Goal: Task Accomplishment & Management: Complete application form

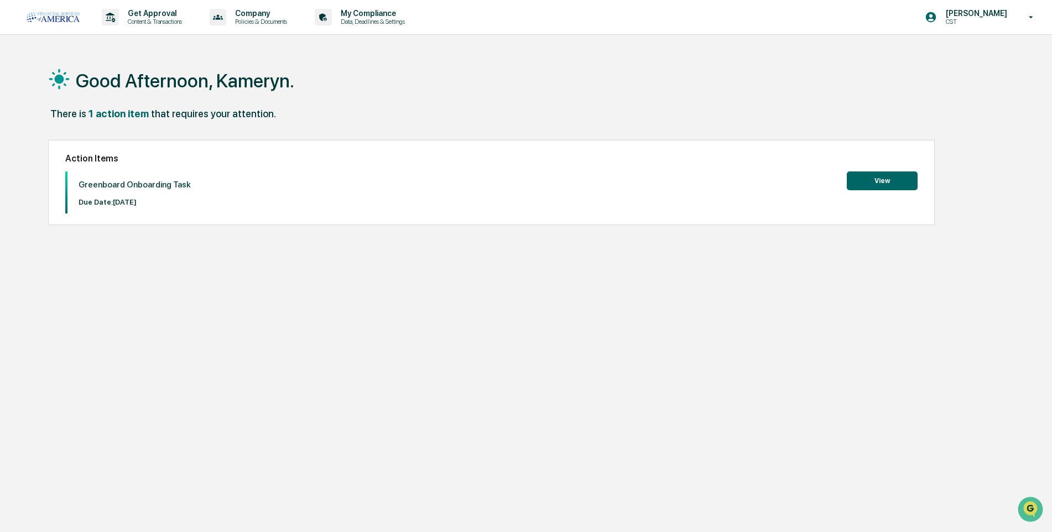
click at [884, 184] on button "View" at bounding box center [882, 180] width 71 height 19
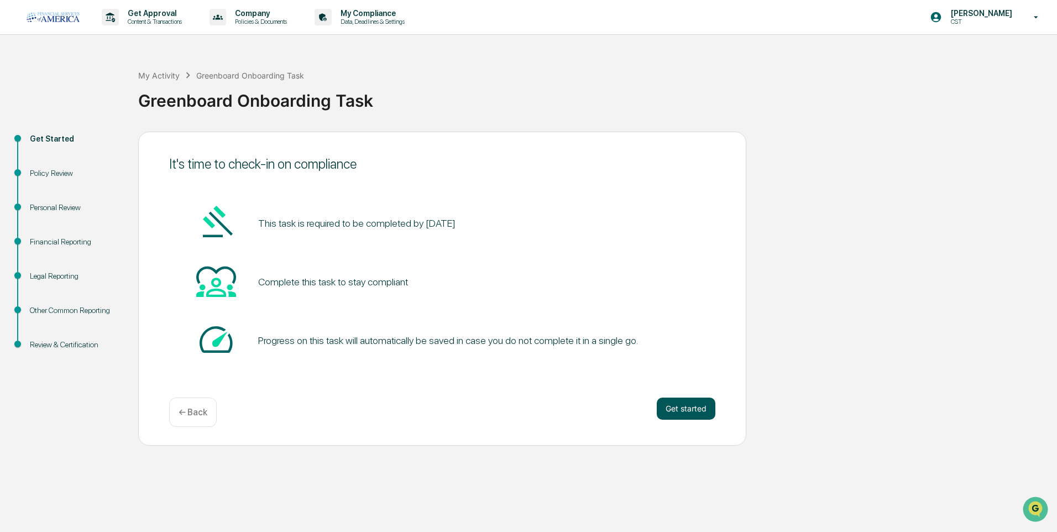
click at [676, 410] on button "Get started" at bounding box center [686, 409] width 59 height 22
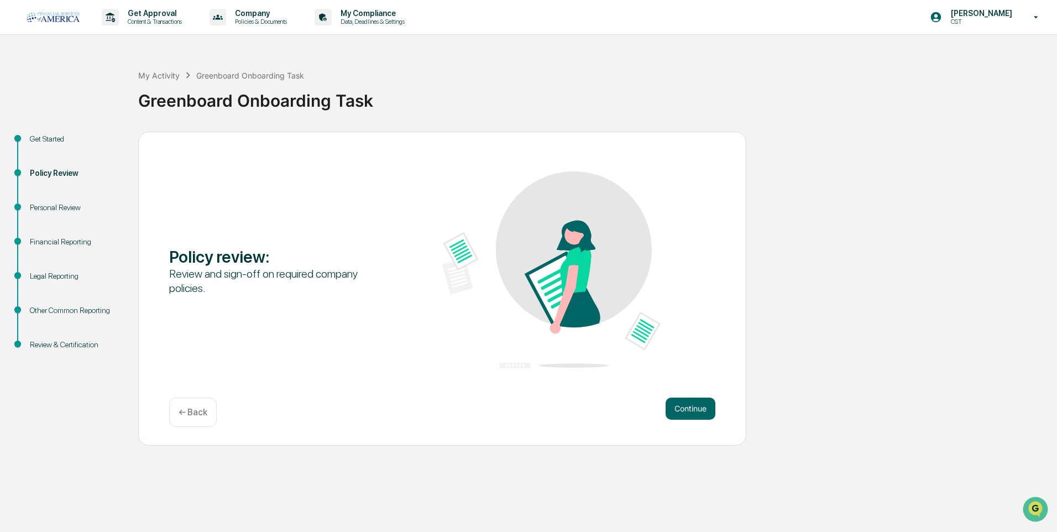
click at [676, 410] on button "Continue" at bounding box center [691, 409] width 50 height 22
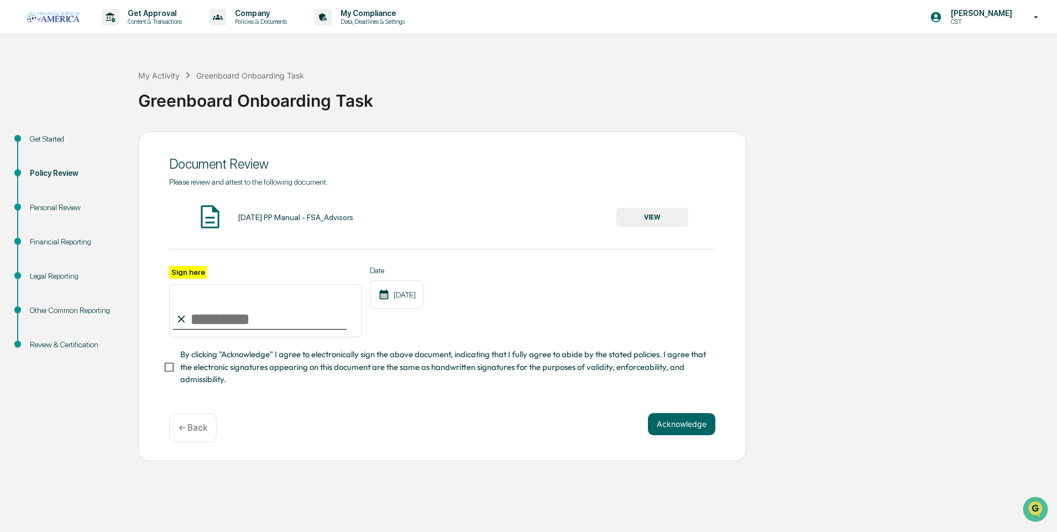
click at [275, 217] on div "[DATE] PP Manual - FSA_Advisors" at bounding box center [296, 217] width 116 height 9
click at [634, 222] on button "VIEW" at bounding box center [653, 217] width 72 height 19
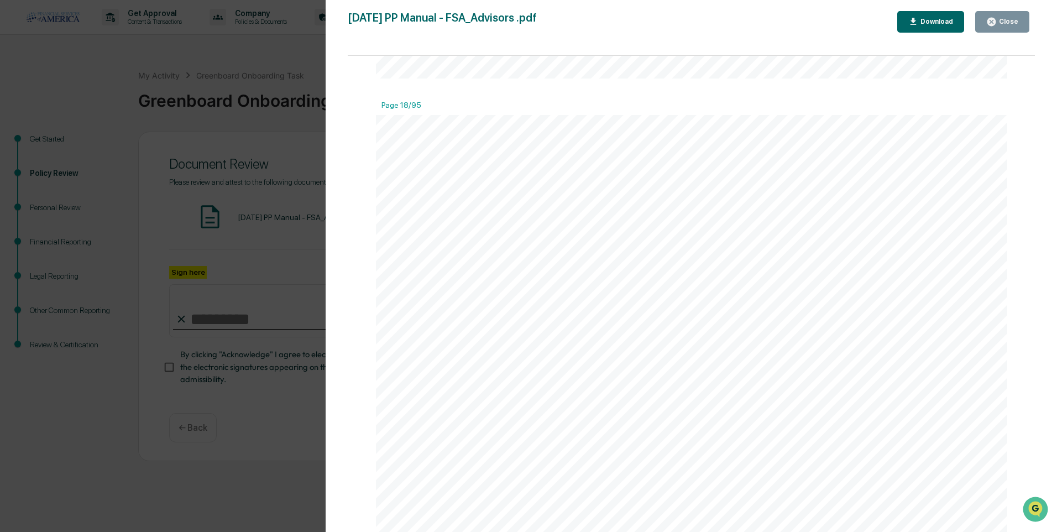
scroll to position [14960, 0]
drag, startPoint x: 1044, startPoint y: 152, endPoint x: 1036, endPoint y: 137, distance: 16.6
click at [1036, 137] on div "Version History [DATE] 07:13 PM [PERSON_NAME] [DATE] PP Manual - FSA_Advisors .…" at bounding box center [692, 277] width 732 height 554
click at [244, 140] on div "Version History [DATE] 07:13 PM [PERSON_NAME] [DATE] PP Manual - FSA_Advisors .…" at bounding box center [528, 266] width 1057 height 532
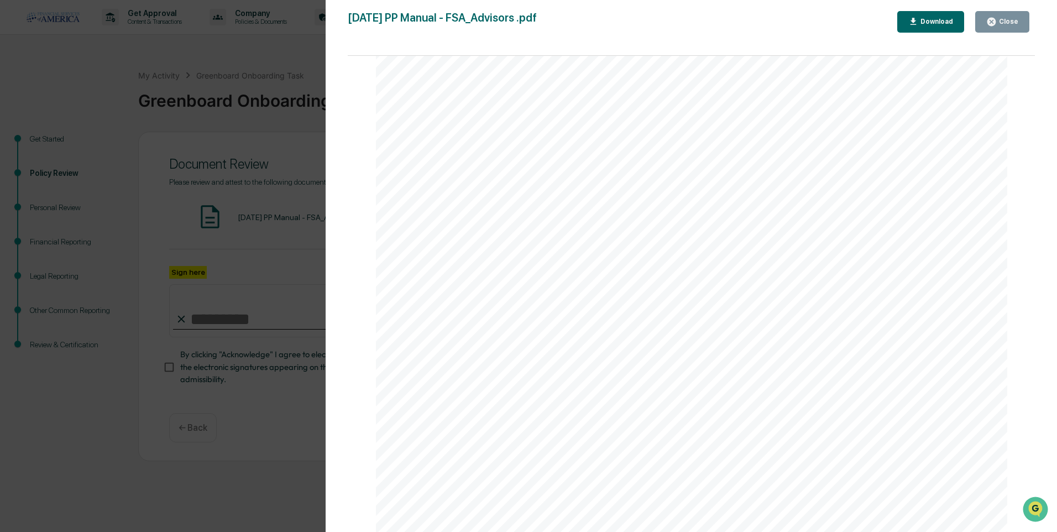
drag, startPoint x: 1011, startPoint y: 23, endPoint x: 903, endPoint y: 97, distance: 130.8
click at [1011, 23] on div "Close" at bounding box center [1008, 22] width 22 height 8
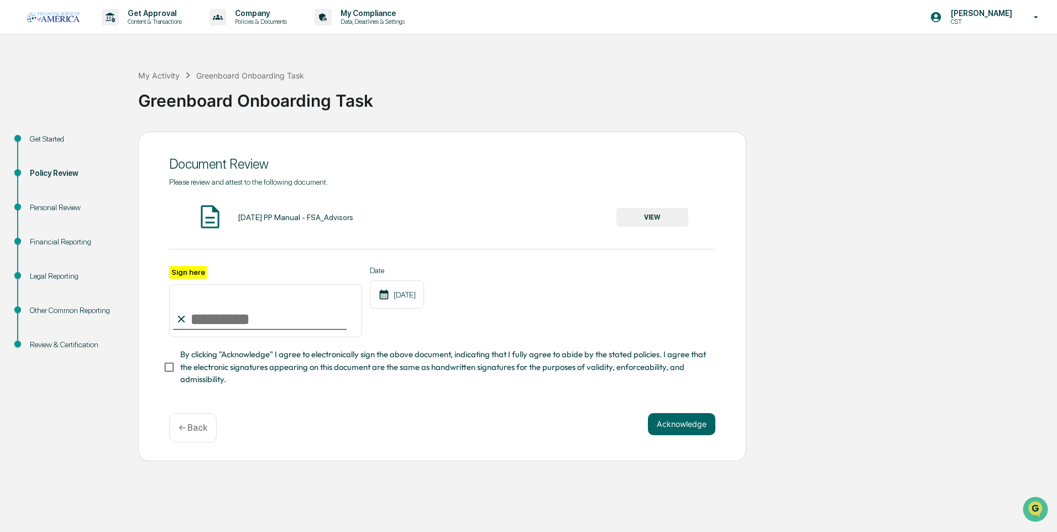
drag, startPoint x: 184, startPoint y: 311, endPoint x: 195, endPoint y: 290, distance: 24.0
click at [195, 290] on input "Sign here" at bounding box center [265, 310] width 193 height 53
type input "**********"
click at [693, 424] on button "Acknowledge" at bounding box center [681, 424] width 67 height 22
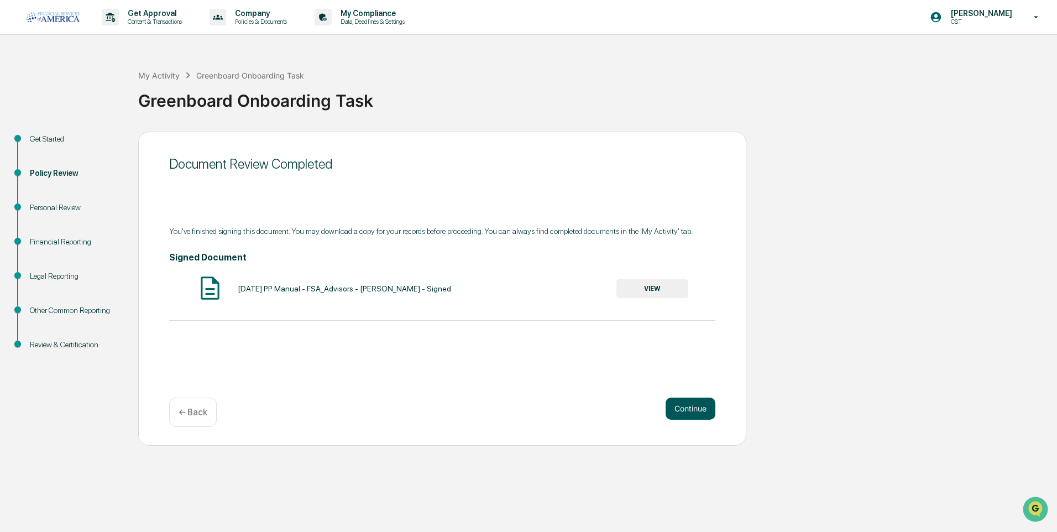
click at [688, 403] on button "Continue" at bounding box center [691, 409] width 50 height 22
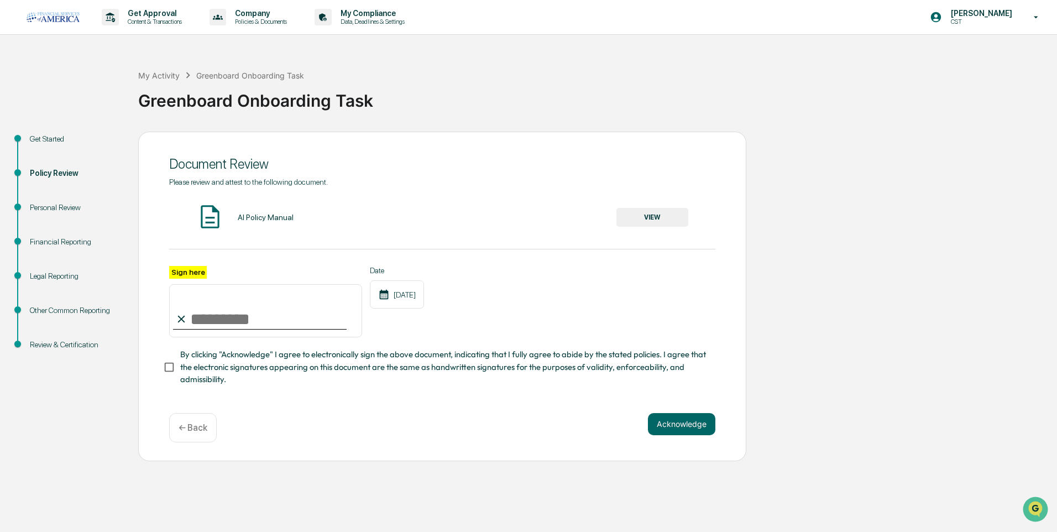
click at [646, 219] on button "VIEW" at bounding box center [653, 217] width 72 height 19
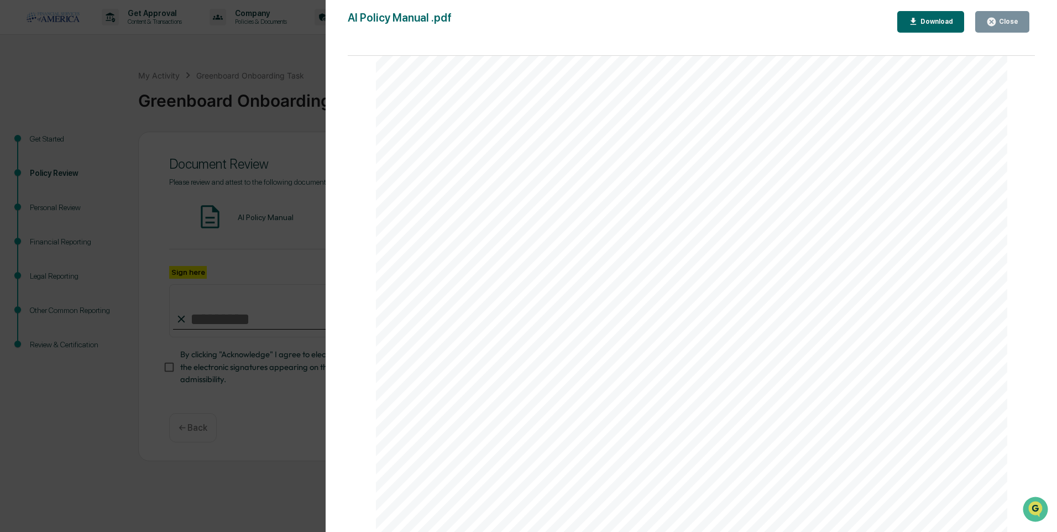
scroll to position [3782, 0]
click at [1014, 23] on div "Close" at bounding box center [1008, 22] width 22 height 8
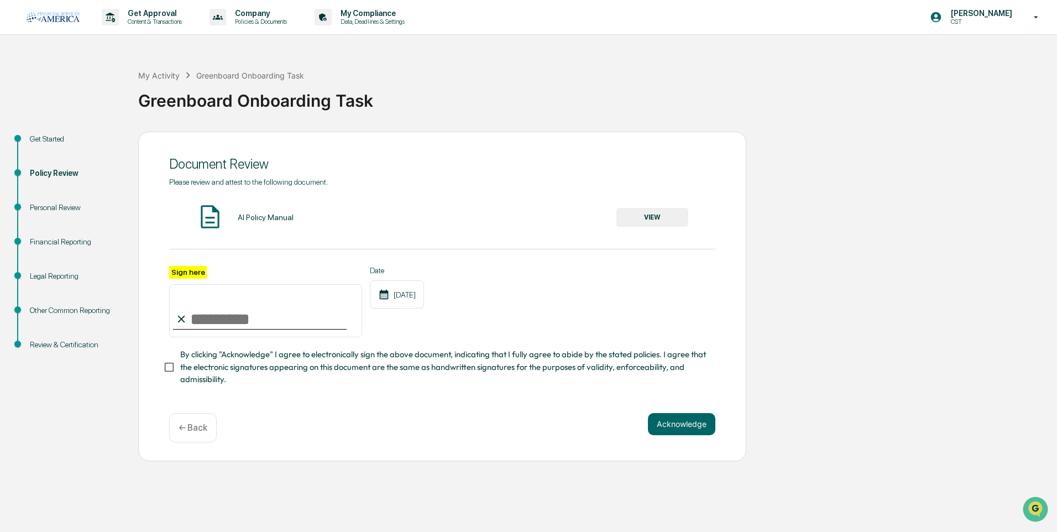
click at [238, 315] on input "Sign here" at bounding box center [265, 310] width 193 height 53
type input "**********"
click at [672, 425] on button "Acknowledge" at bounding box center [681, 424] width 67 height 22
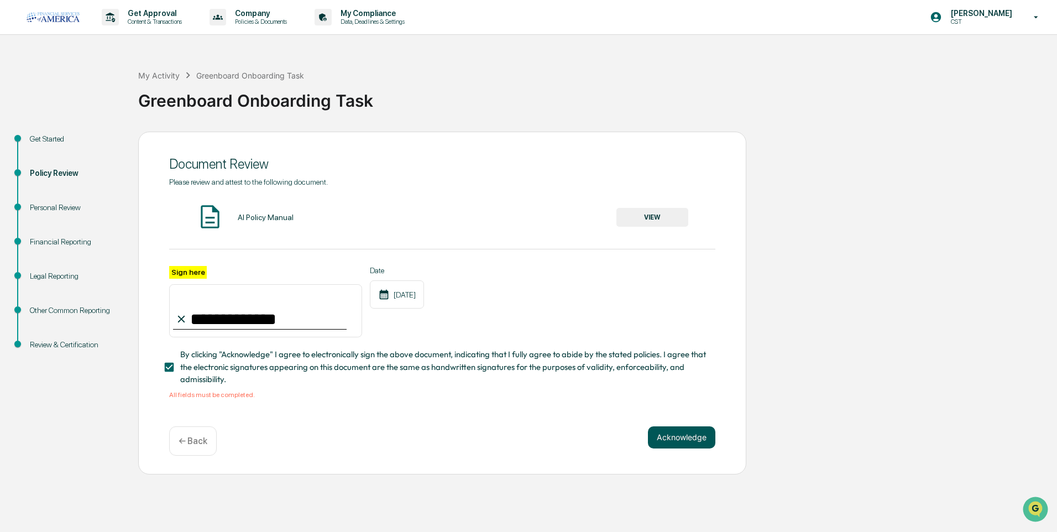
click at [669, 441] on button "Acknowledge" at bounding box center [681, 437] width 67 height 22
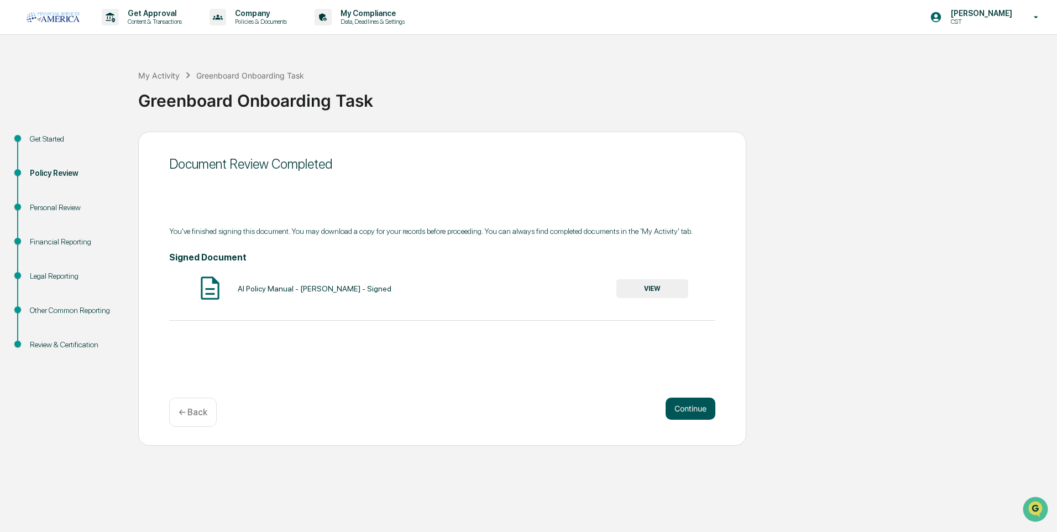
click at [686, 410] on button "Continue" at bounding box center [691, 409] width 50 height 22
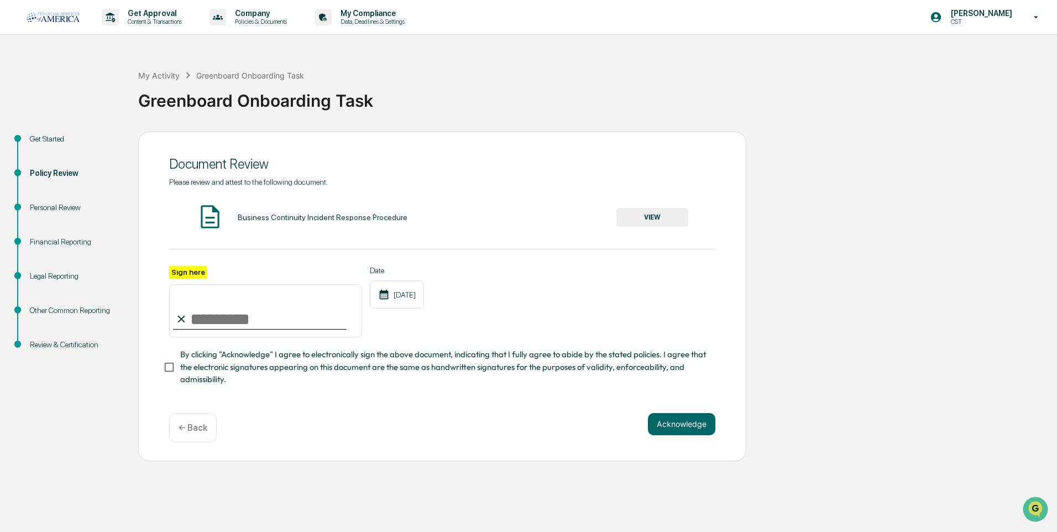
click at [637, 220] on button "VIEW" at bounding box center [653, 217] width 72 height 19
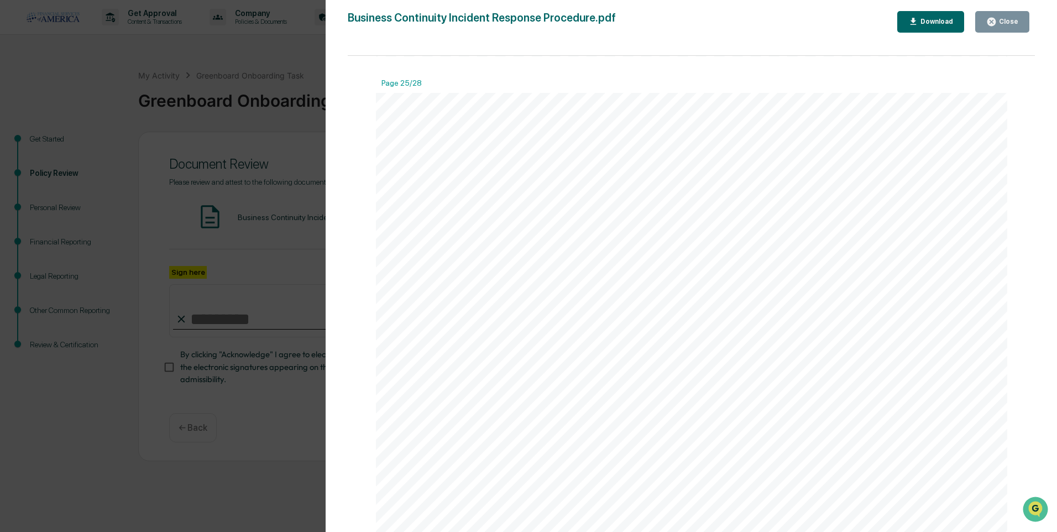
scroll to position [19630, 0]
click at [1006, 22] on div "Close" at bounding box center [1008, 22] width 22 height 8
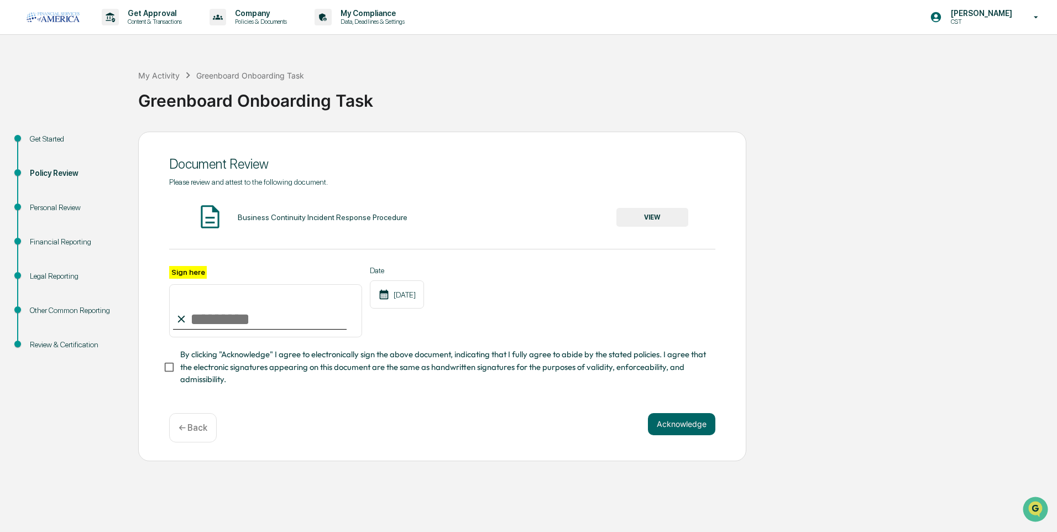
click at [258, 323] on input "Sign here" at bounding box center [265, 310] width 193 height 53
type input "**********"
click at [681, 425] on button "Acknowledge" at bounding box center [681, 424] width 67 height 22
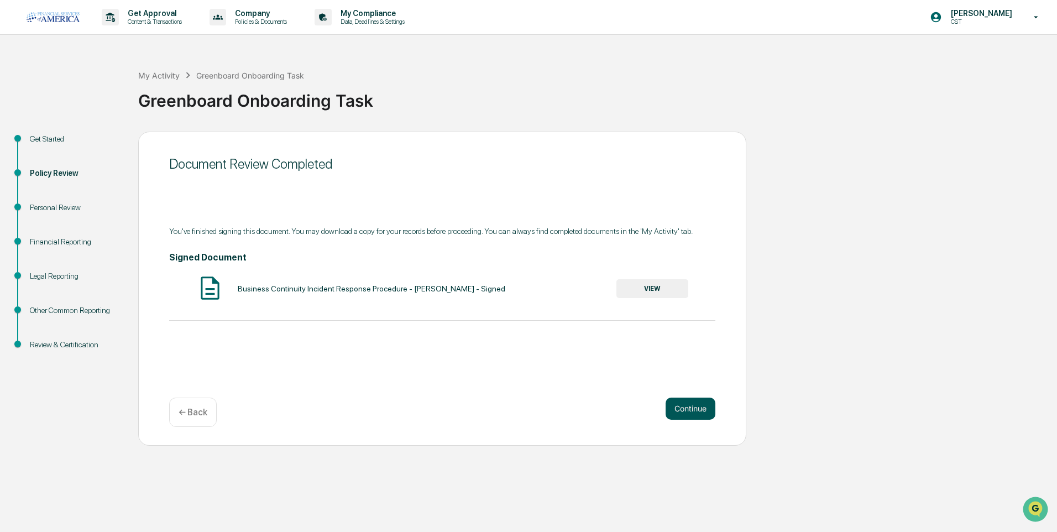
click at [676, 406] on button "Continue" at bounding box center [691, 409] width 50 height 22
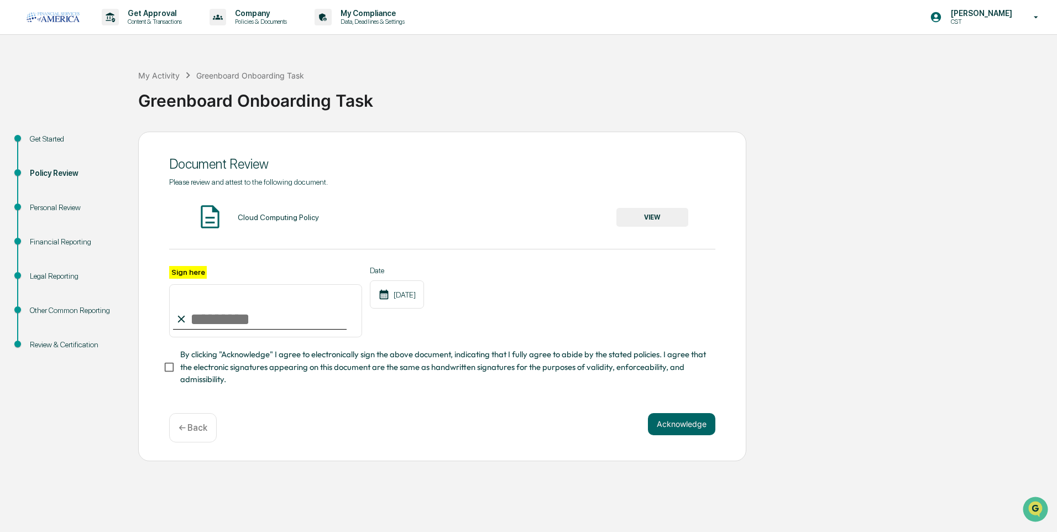
click at [654, 223] on button "VIEW" at bounding box center [653, 217] width 72 height 19
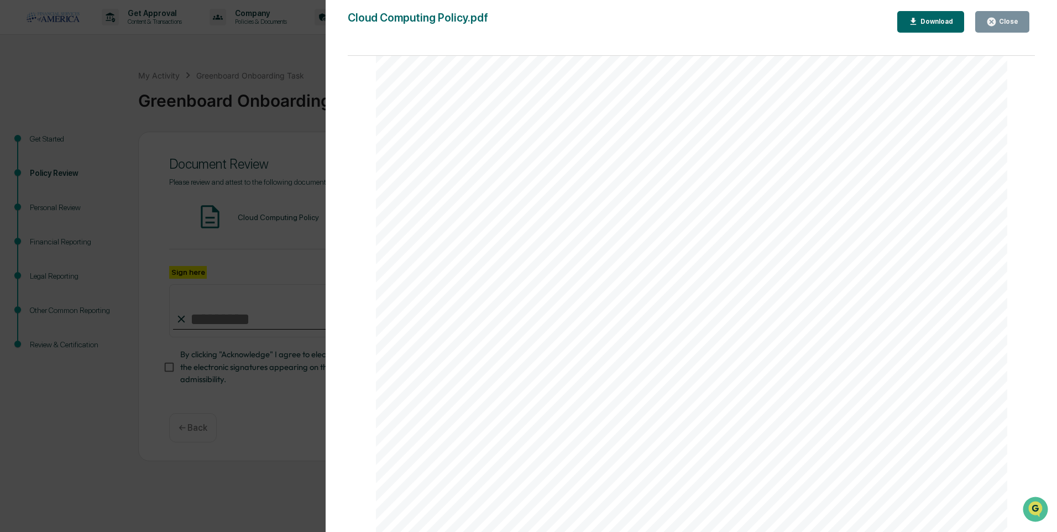
scroll to position [3120, 0]
click at [1005, 25] on div "Close" at bounding box center [1008, 22] width 22 height 8
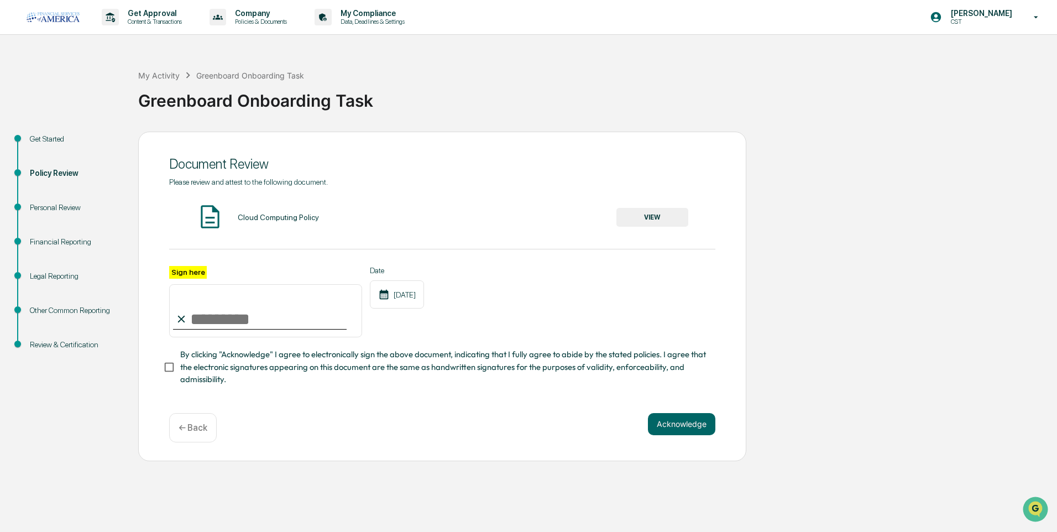
click at [255, 315] on input "Sign here" at bounding box center [265, 310] width 193 height 53
type input "**********"
click at [683, 422] on button "Acknowledge" at bounding box center [681, 424] width 67 height 22
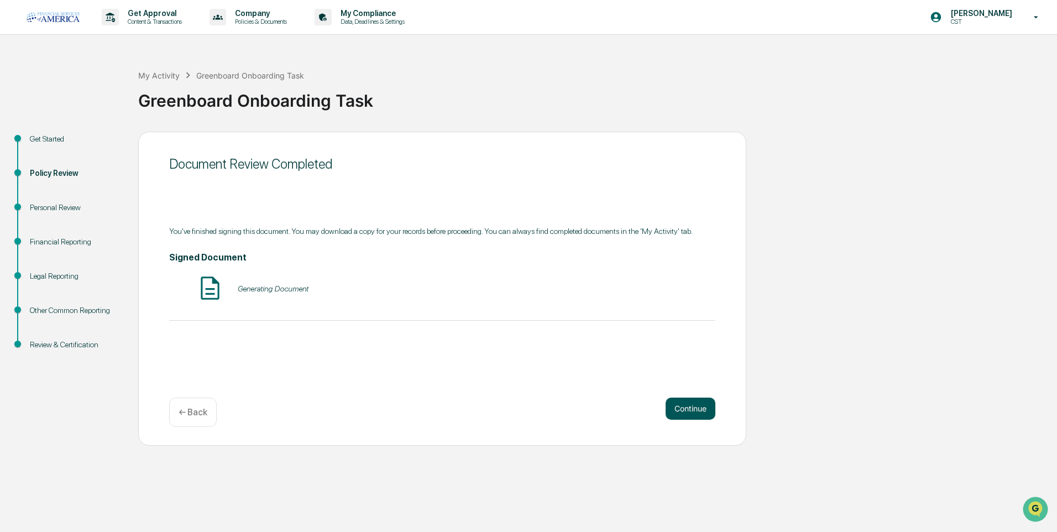
click at [680, 414] on button "Continue" at bounding box center [691, 409] width 50 height 22
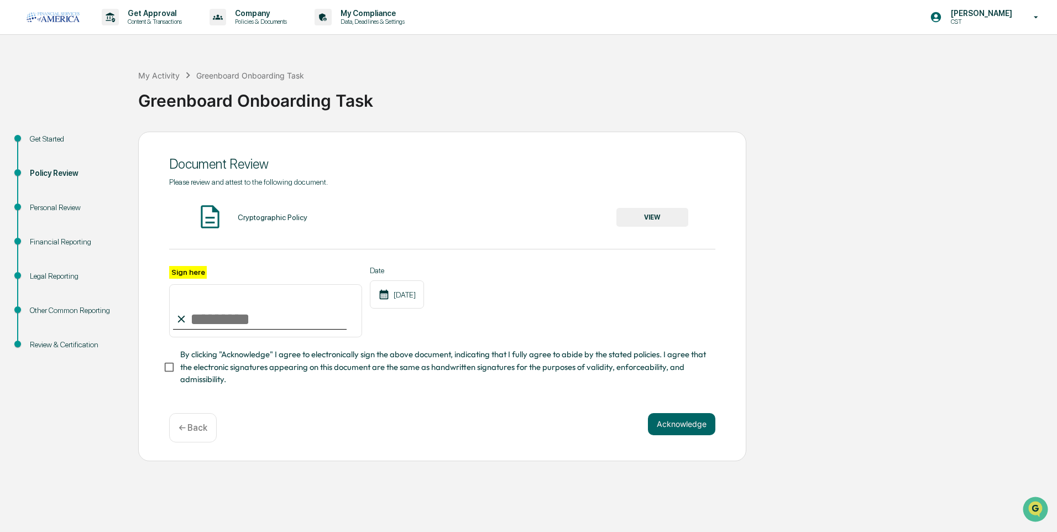
click at [661, 212] on button "VIEW" at bounding box center [653, 217] width 72 height 19
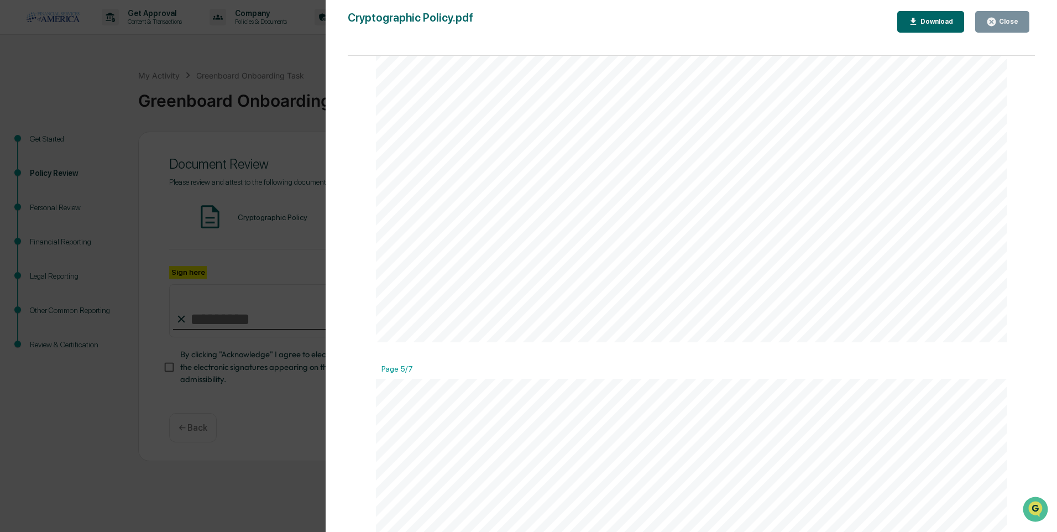
scroll to position [3539, 0]
click at [1010, 23] on div "Close" at bounding box center [1008, 22] width 22 height 8
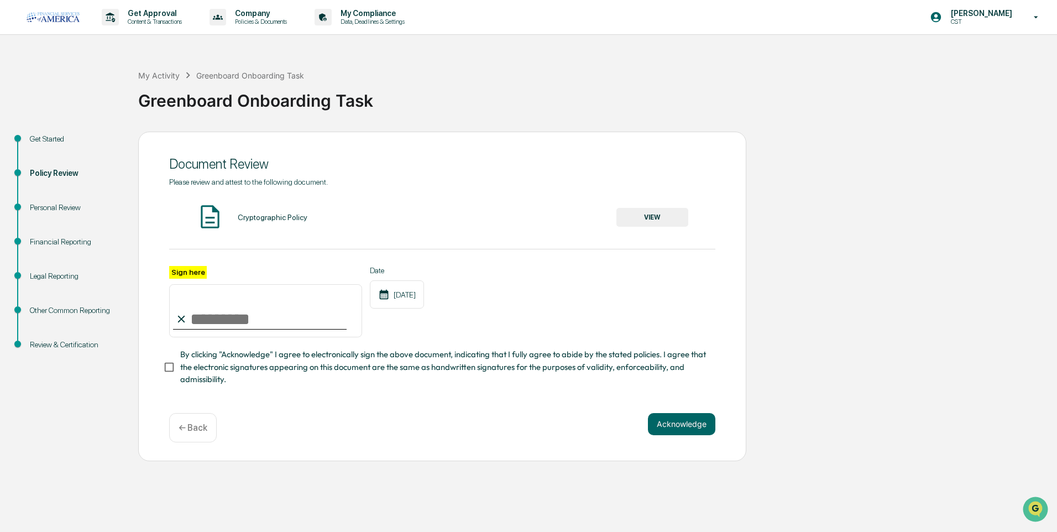
click at [265, 329] on input "Sign here" at bounding box center [265, 310] width 193 height 53
type input "**********"
click at [163, 373] on div "**********" at bounding box center [442, 297] width 608 height 330
click at [682, 435] on button "Acknowledge" at bounding box center [681, 424] width 67 height 22
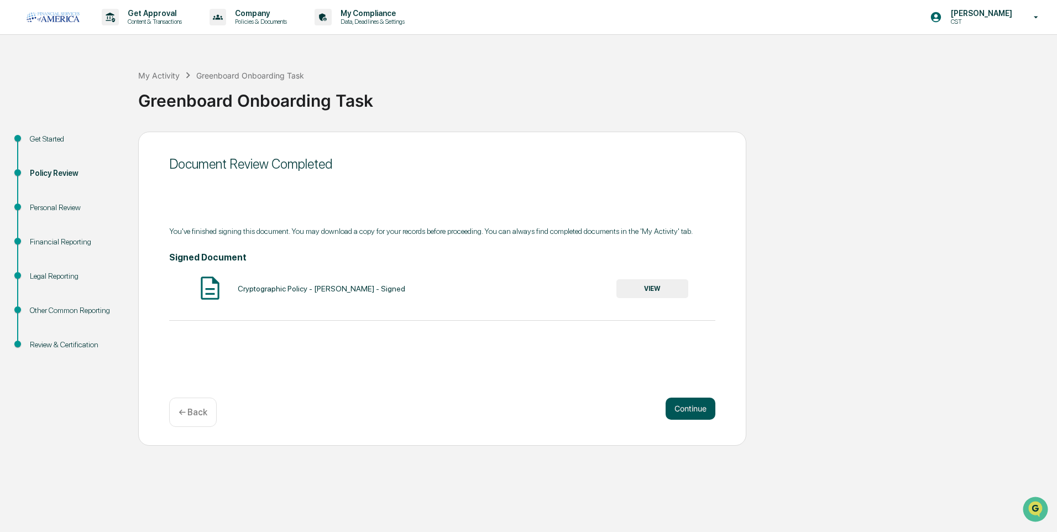
click at [689, 403] on button "Continue" at bounding box center [691, 409] width 50 height 22
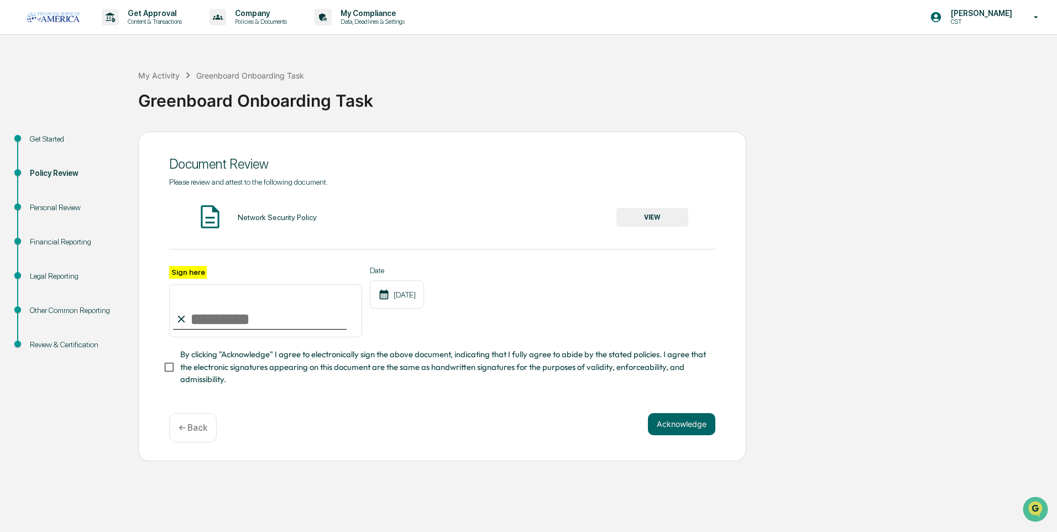
click at [659, 220] on button "VIEW" at bounding box center [653, 217] width 72 height 19
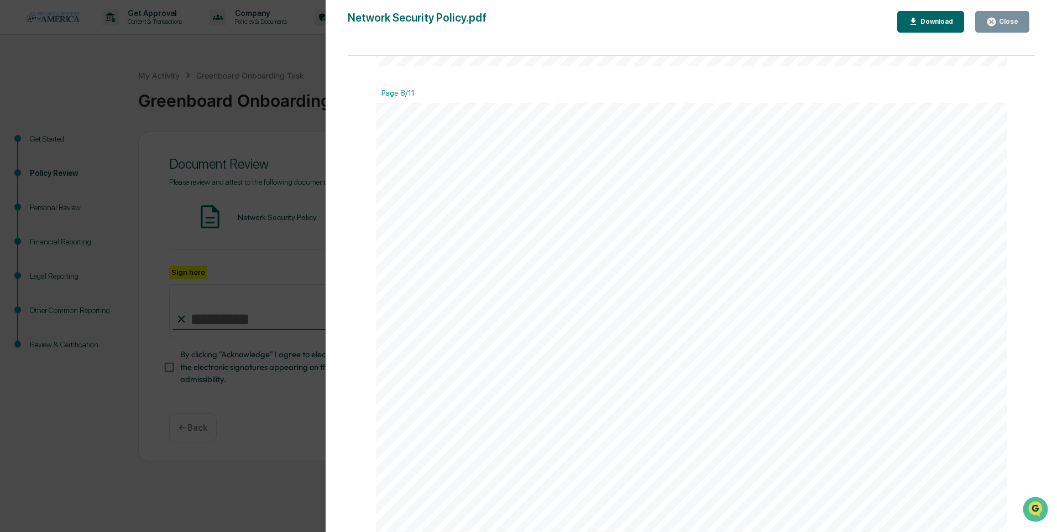
scroll to position [6501, 0]
click at [1010, 28] on button "Close" at bounding box center [1002, 22] width 54 height 22
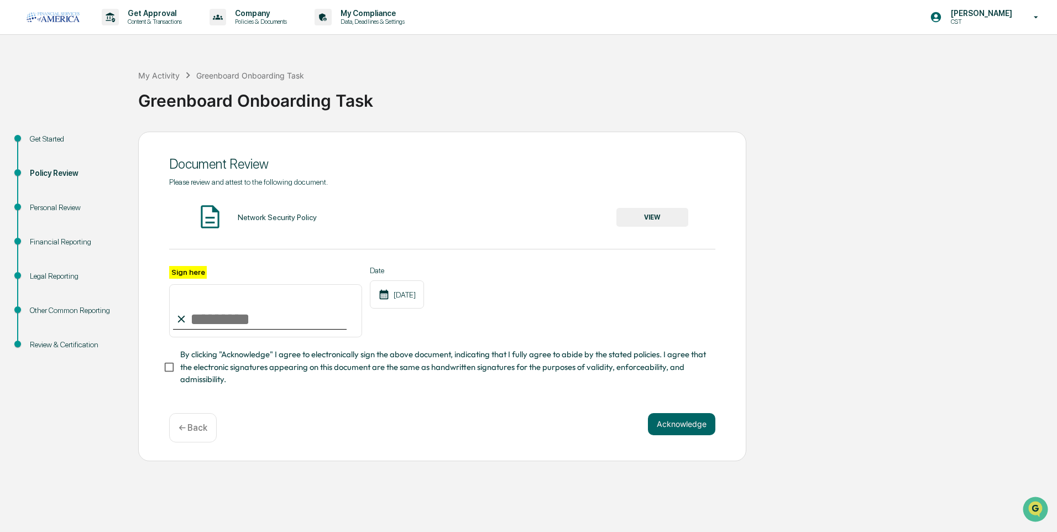
click at [215, 318] on input "Sign here" at bounding box center [265, 310] width 193 height 53
type input "**********"
click at [677, 432] on button "Acknowledge" at bounding box center [681, 424] width 67 height 22
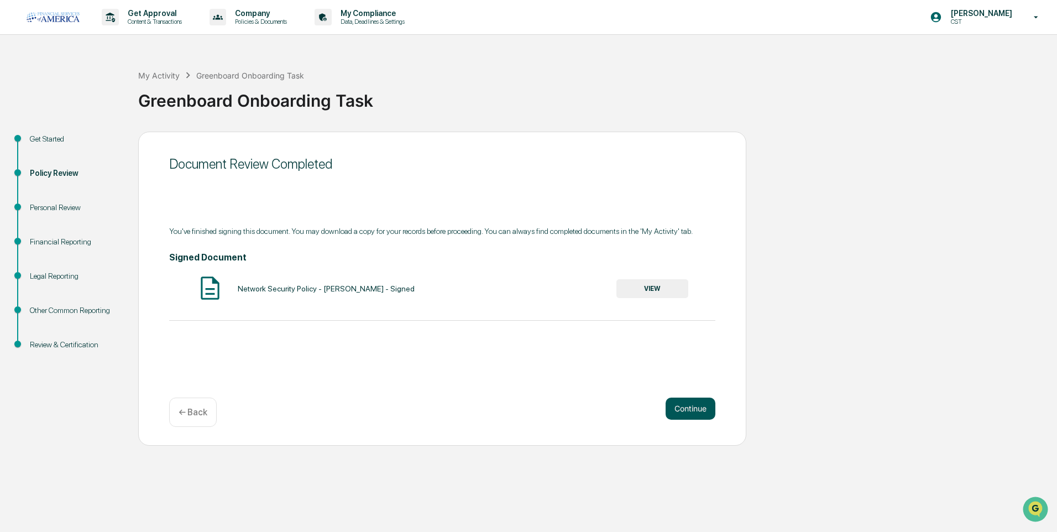
click at [702, 408] on button "Continue" at bounding box center [691, 409] width 50 height 22
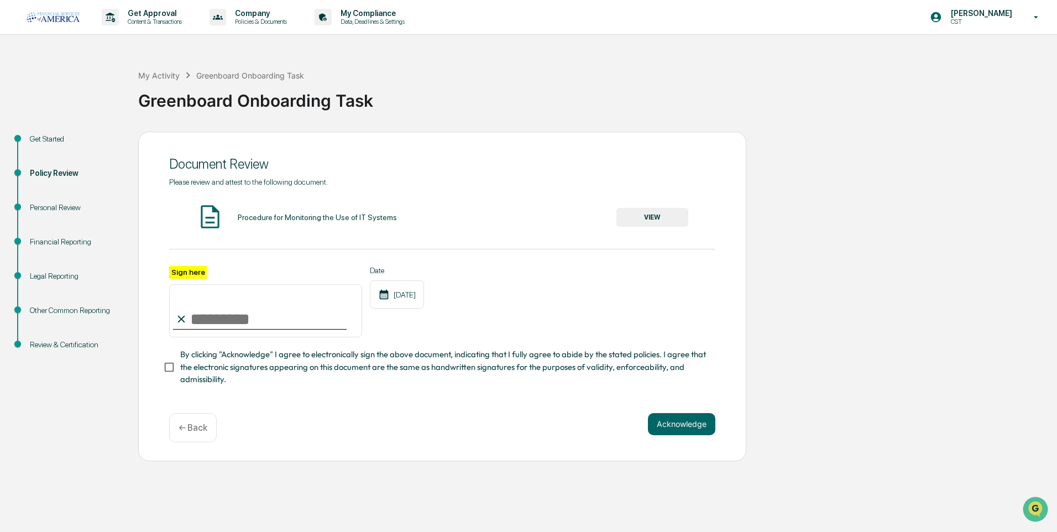
click at [653, 210] on button "VIEW" at bounding box center [653, 217] width 72 height 19
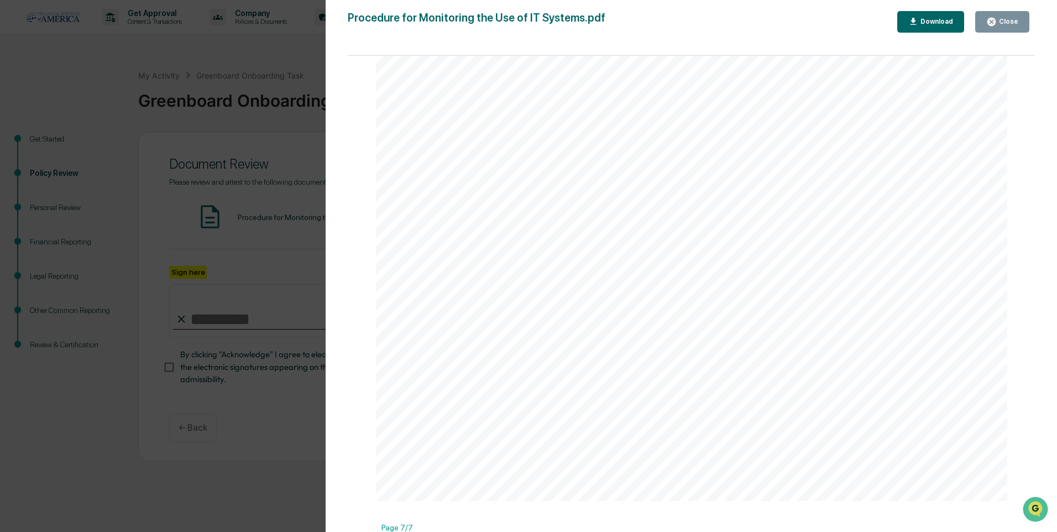
scroll to position [5142, 0]
click at [983, 26] on button "Close" at bounding box center [1002, 22] width 54 height 22
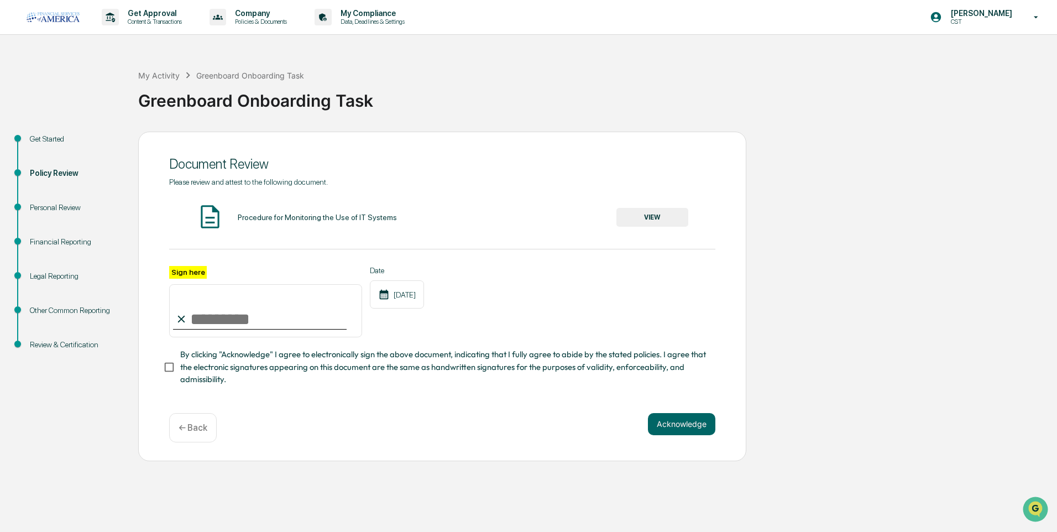
click at [229, 329] on input "Sign here" at bounding box center [265, 310] width 193 height 53
type input "**********"
click at [689, 430] on button "Acknowledge" at bounding box center [681, 424] width 67 height 22
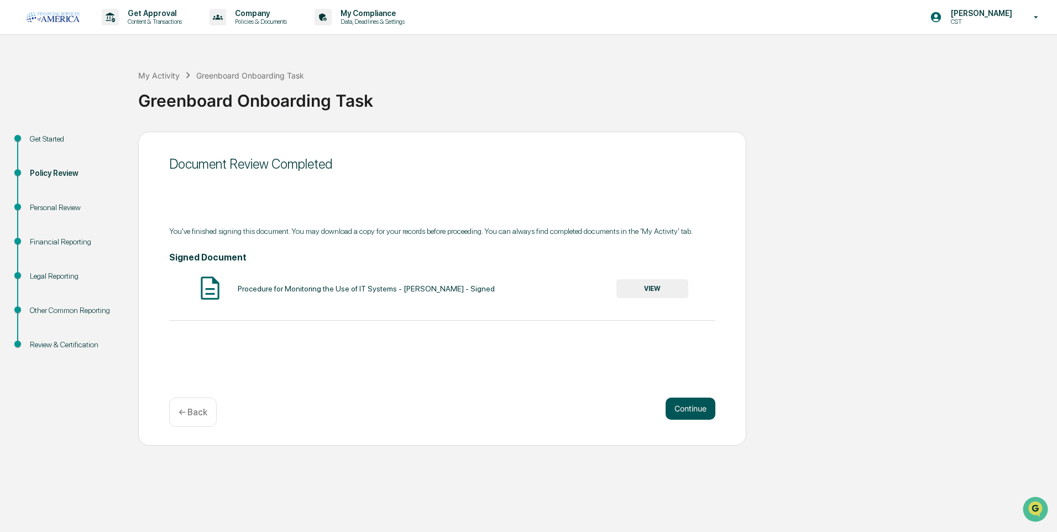
click at [681, 409] on button "Continue" at bounding box center [691, 409] width 50 height 22
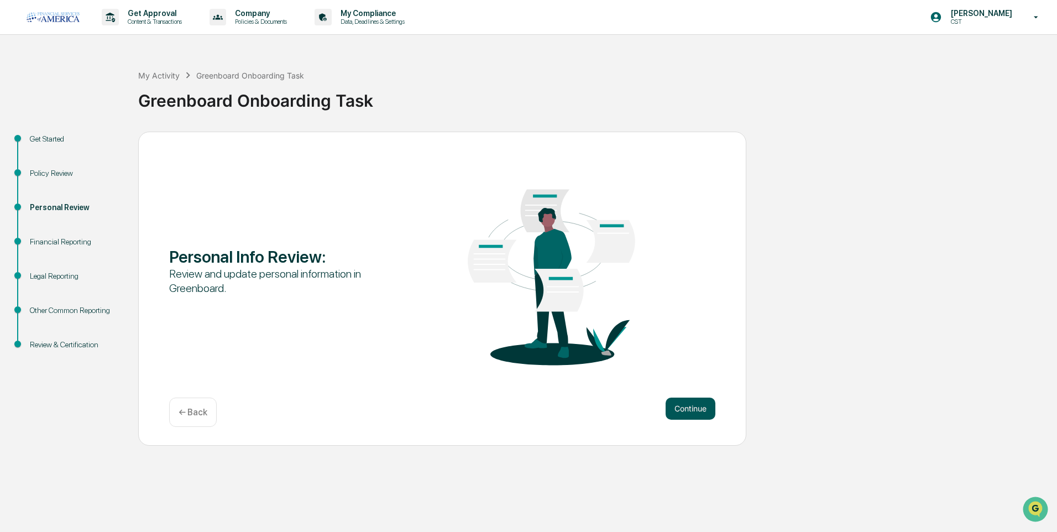
click at [693, 409] on button "Continue" at bounding box center [691, 409] width 50 height 22
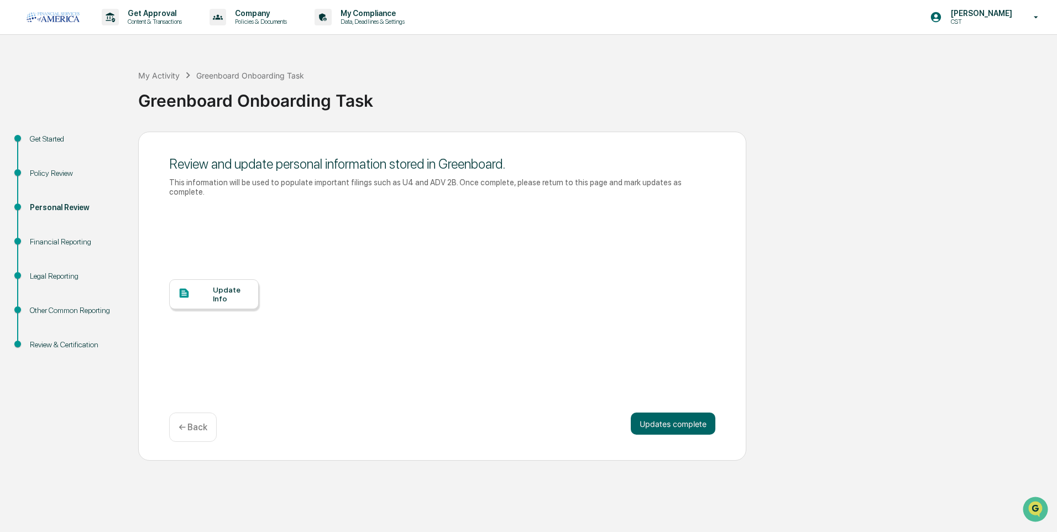
click at [220, 291] on div "Update Info" at bounding box center [231, 294] width 37 height 18
click at [40, 236] on div "Financial Reporting" at bounding box center [75, 242] width 91 height 12
click at [679, 412] on button "Updates complete" at bounding box center [673, 423] width 85 height 22
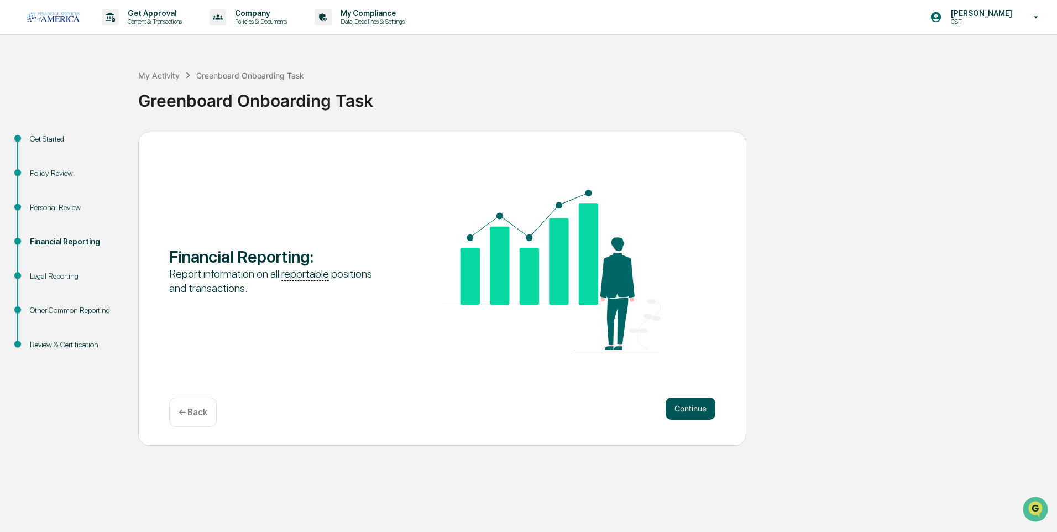
click at [706, 414] on button "Continue" at bounding box center [691, 409] width 50 height 22
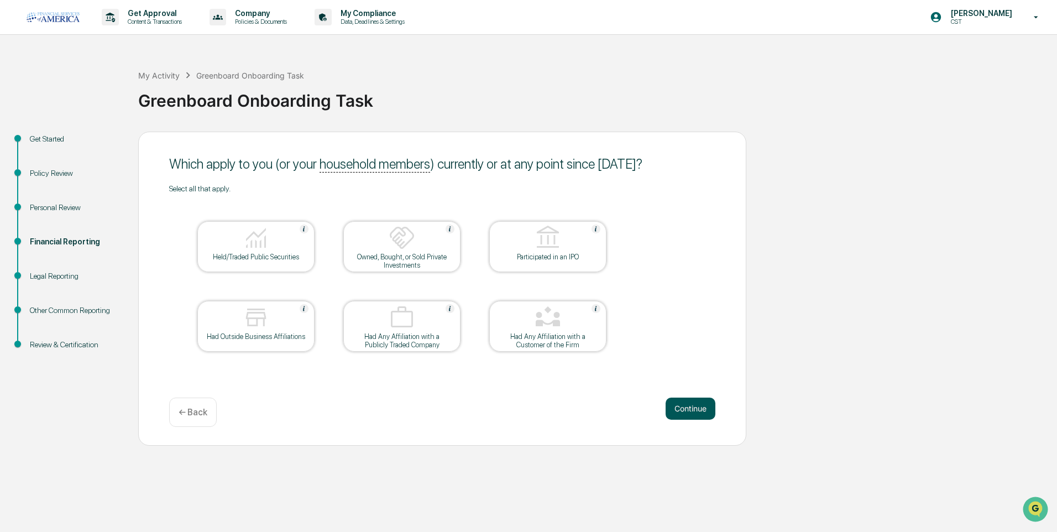
click at [692, 408] on button "Continue" at bounding box center [691, 409] width 50 height 22
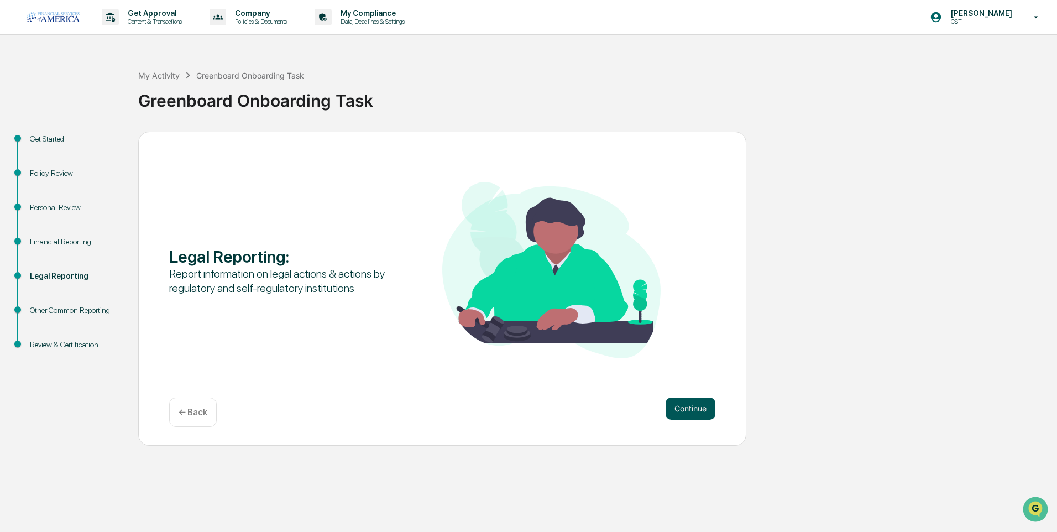
click at [690, 406] on button "Continue" at bounding box center [691, 409] width 50 height 22
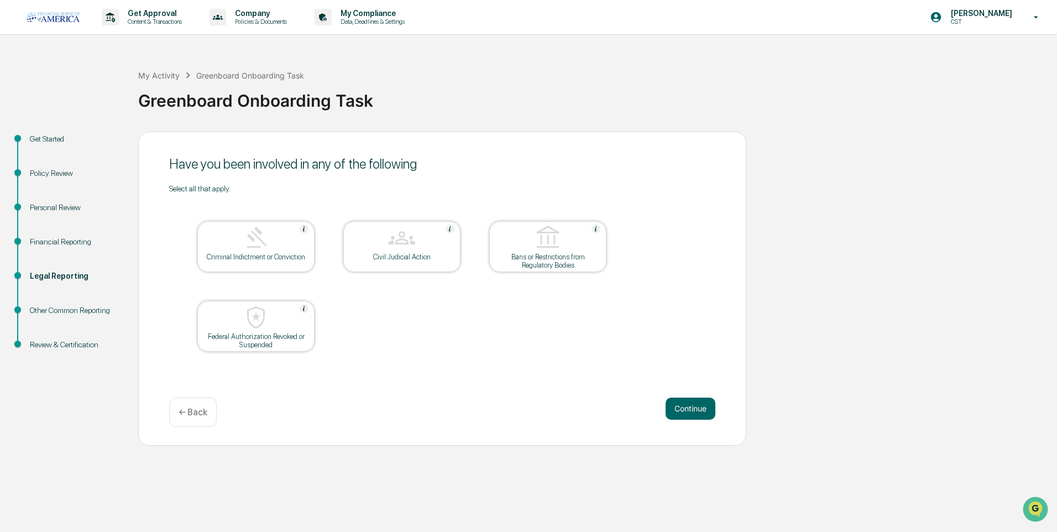
drag, startPoint x: 539, startPoint y: 365, endPoint x: 494, endPoint y: 358, distance: 44.9
click at [494, 358] on table "Criminal Indictment or Conviction Civil Judicial Action Bans or Restrictions fr…" at bounding box center [402, 286] width 466 height 187
click at [690, 403] on button "Continue" at bounding box center [691, 409] width 50 height 22
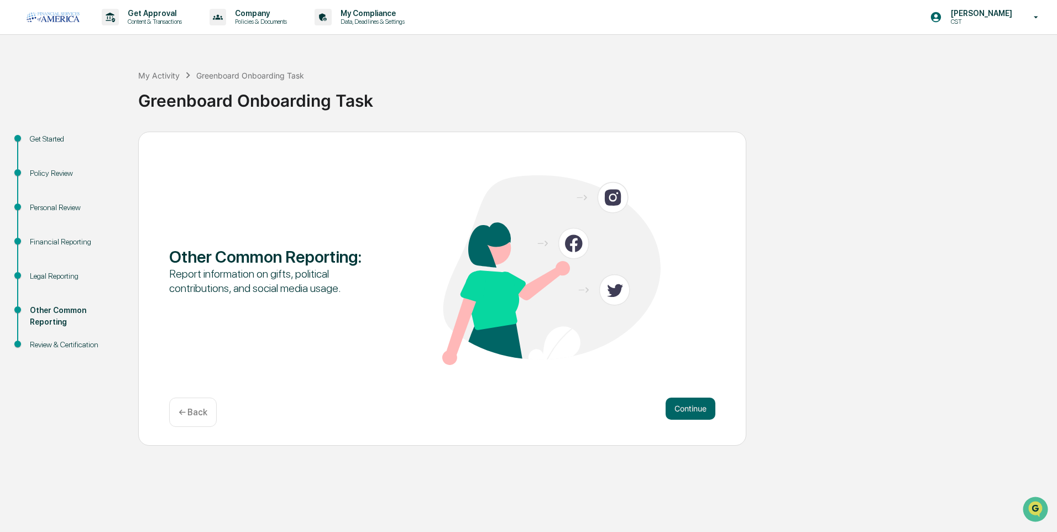
click at [690, 403] on button "Continue" at bounding box center [691, 409] width 50 height 22
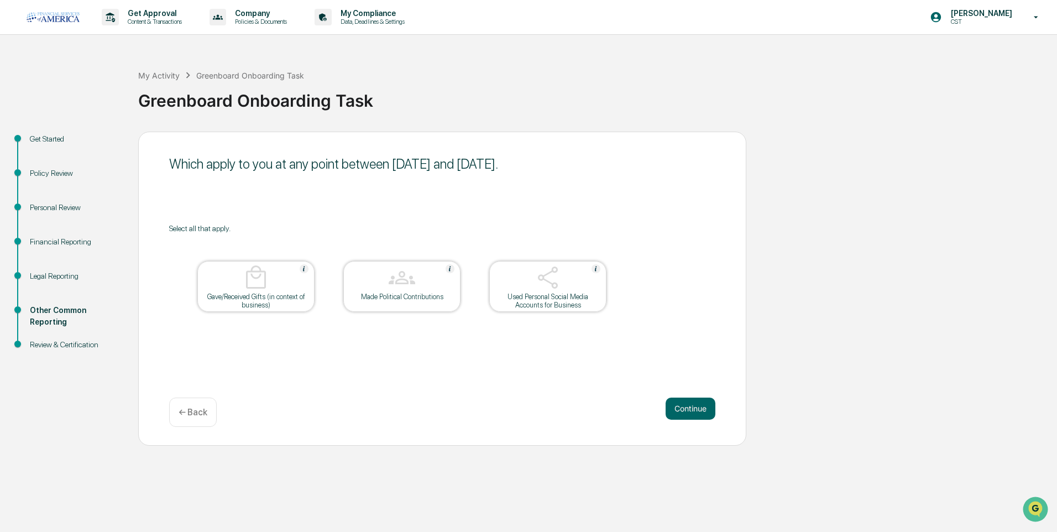
click at [690, 403] on button "Continue" at bounding box center [691, 409] width 50 height 22
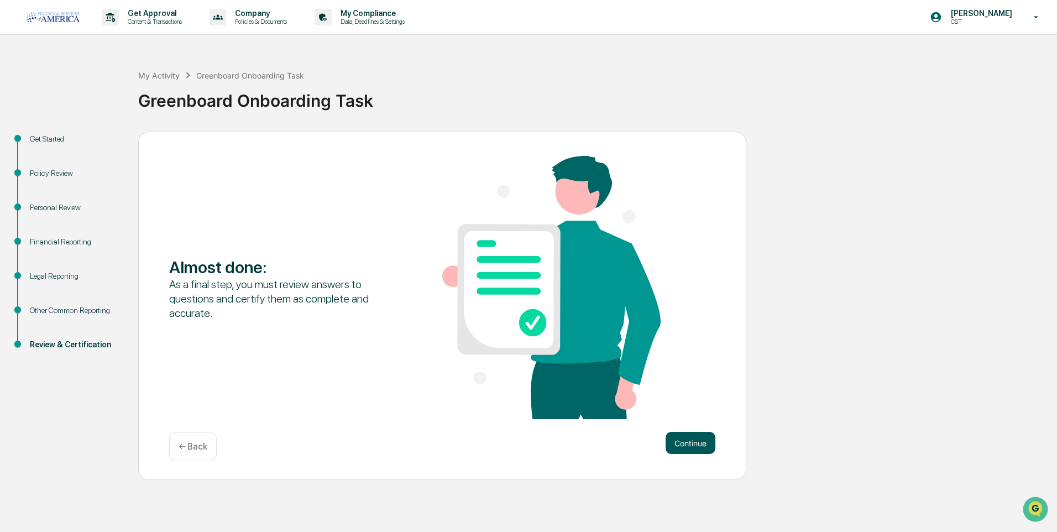
click at [695, 440] on button "Continue" at bounding box center [691, 443] width 50 height 22
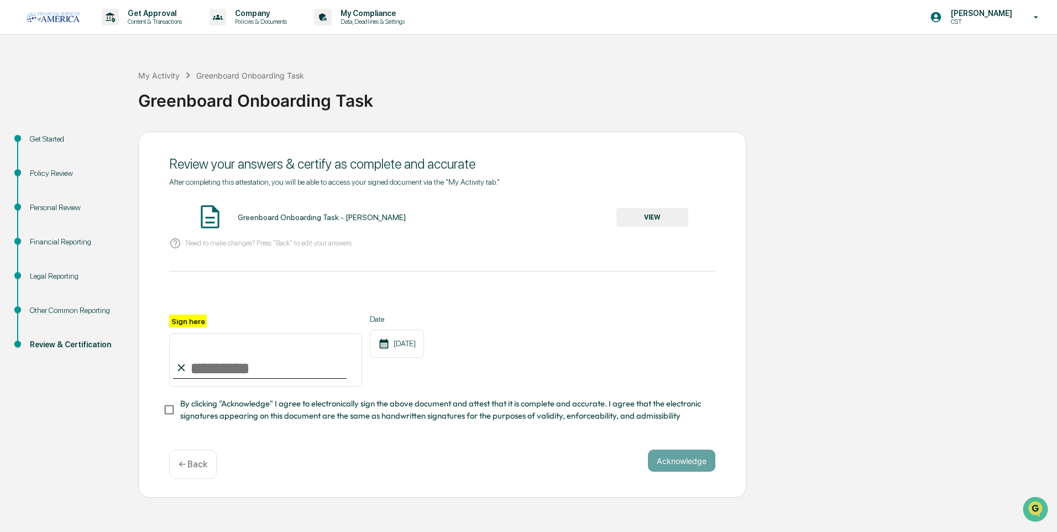
click at [241, 379] on input "Sign here" at bounding box center [265, 359] width 193 height 53
type input "**********"
click at [669, 463] on button "Acknowledge" at bounding box center [681, 461] width 67 height 22
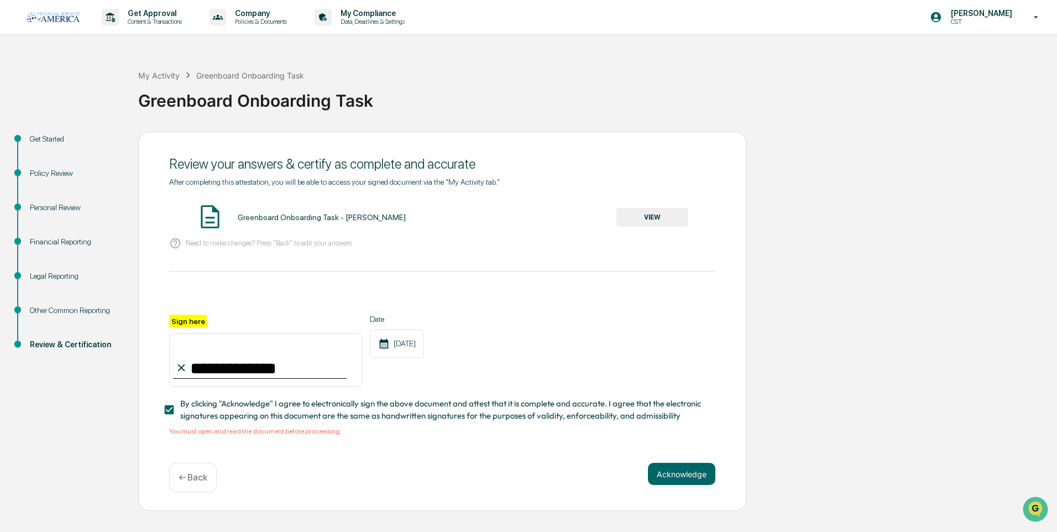
click at [643, 219] on button "VIEW" at bounding box center [653, 217] width 72 height 19
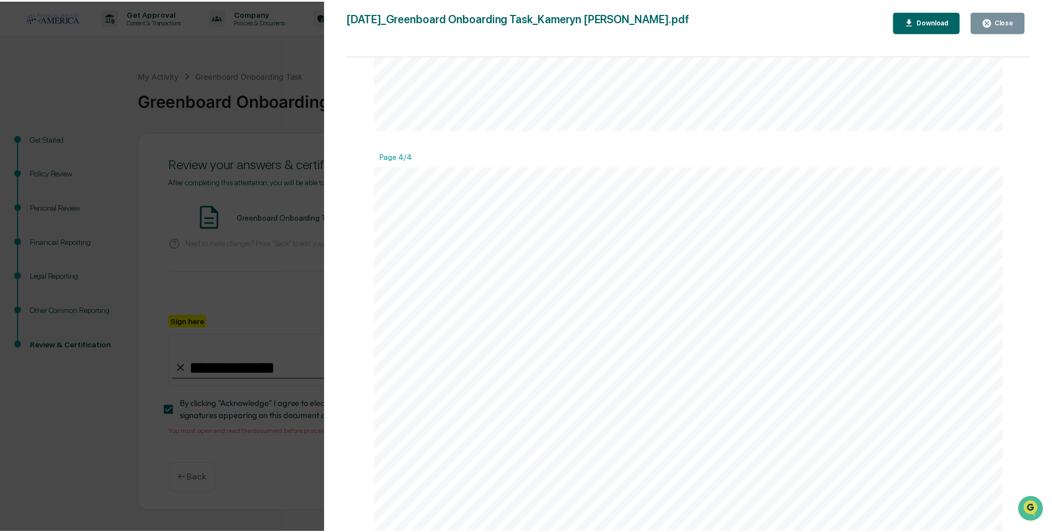
scroll to position [2680, 0]
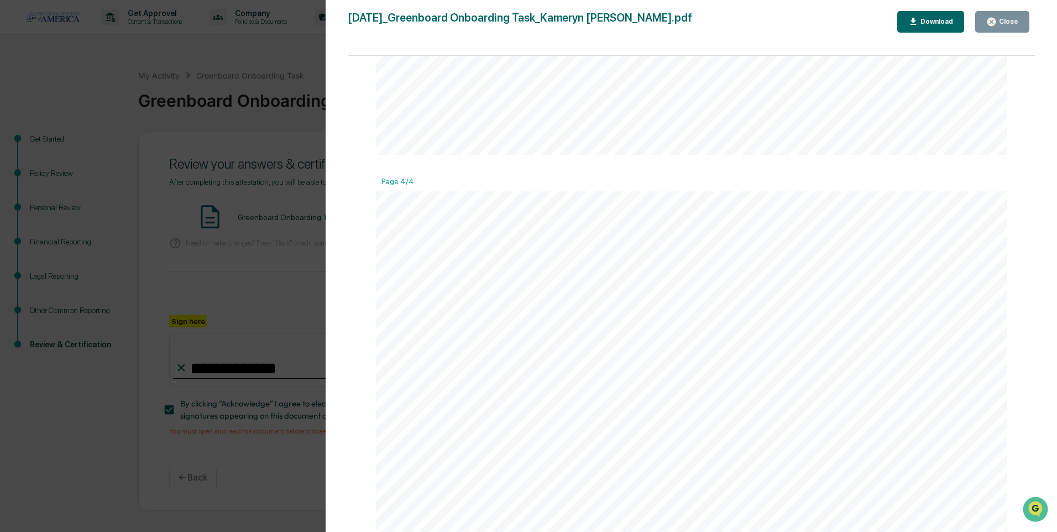
click at [1012, 23] on div "Close" at bounding box center [1008, 22] width 22 height 8
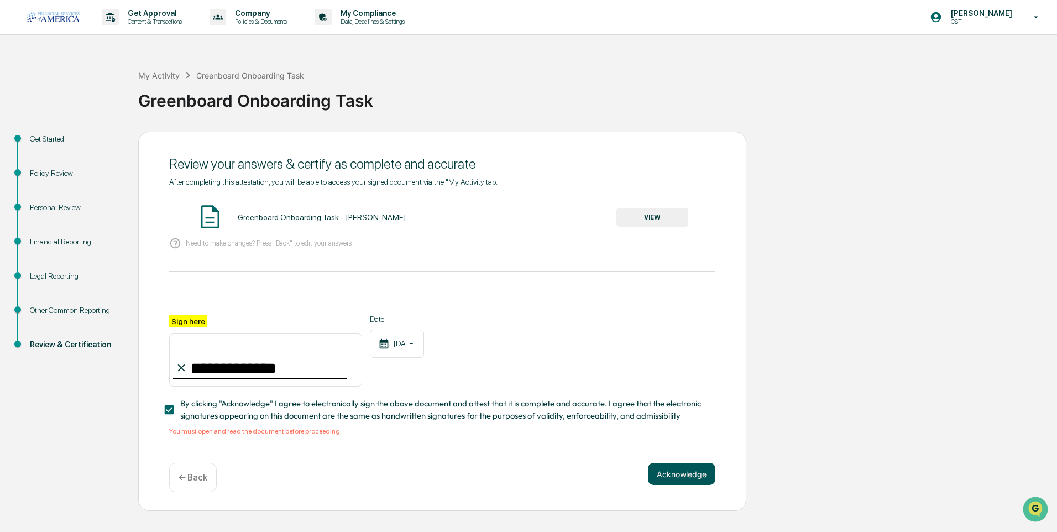
click at [686, 475] on button "Acknowledge" at bounding box center [681, 474] width 67 height 22
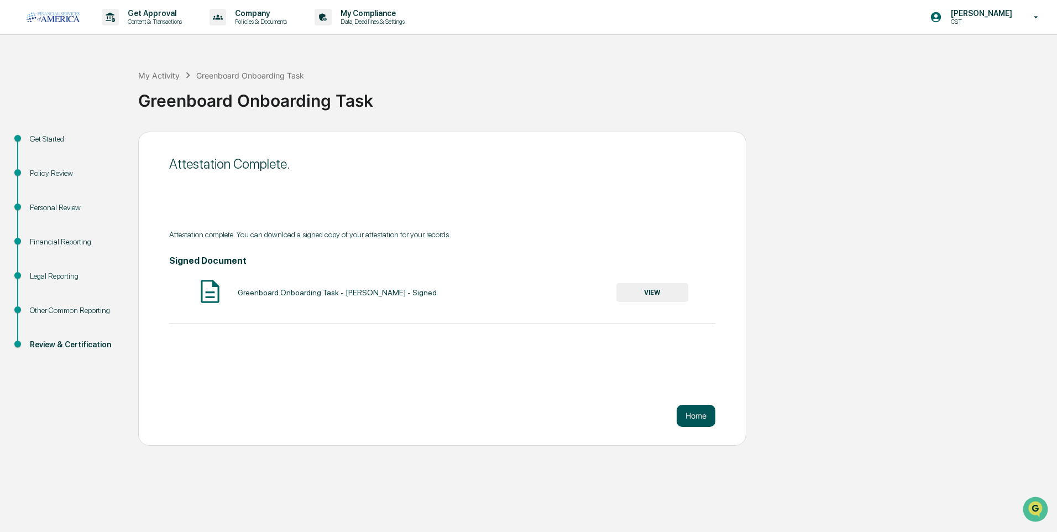
click at [693, 416] on button "Home" at bounding box center [696, 416] width 39 height 22
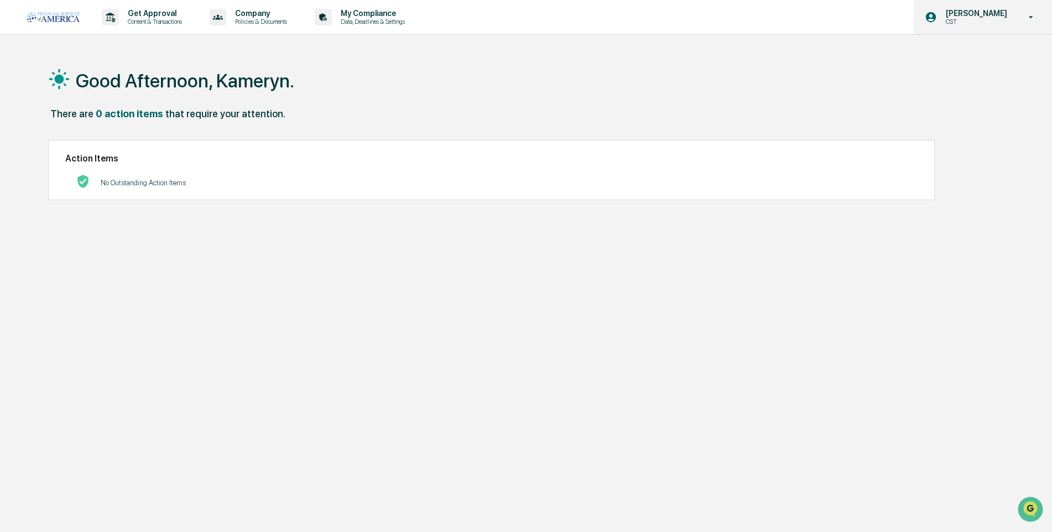
click at [958, 22] on p "CST" at bounding box center [975, 22] width 76 height 8
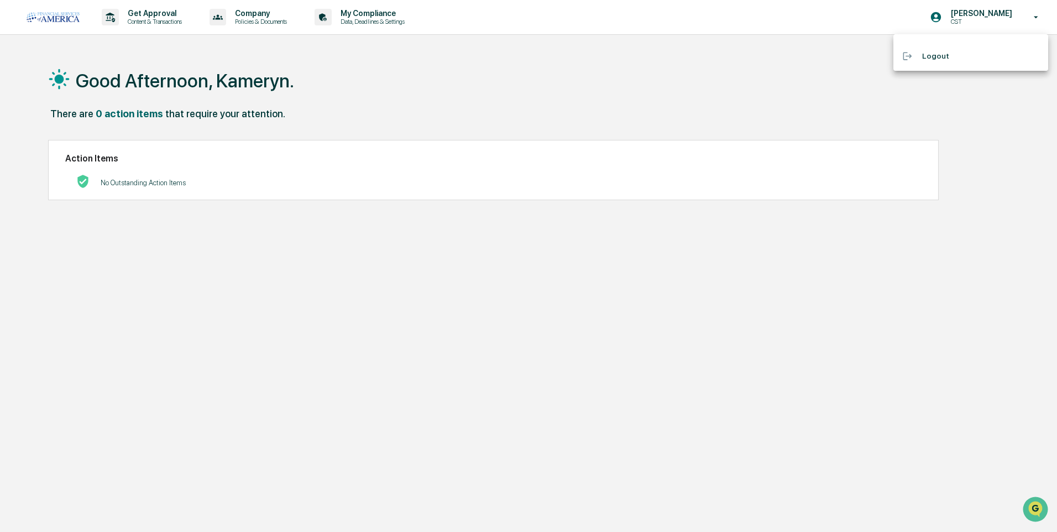
click at [1003, 12] on div at bounding box center [528, 266] width 1057 height 532
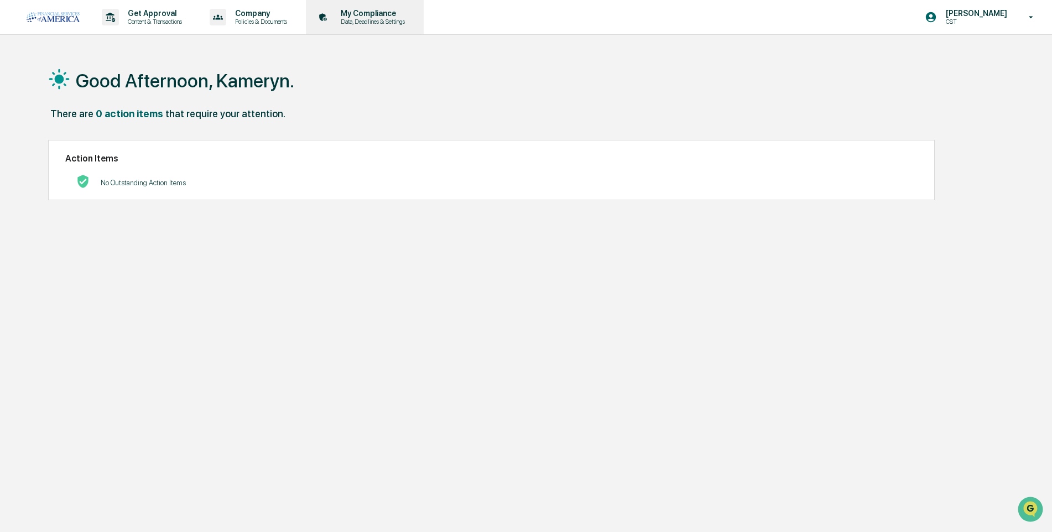
click at [347, 23] on p "Data, Deadlines & Settings" at bounding box center [371, 22] width 79 height 8
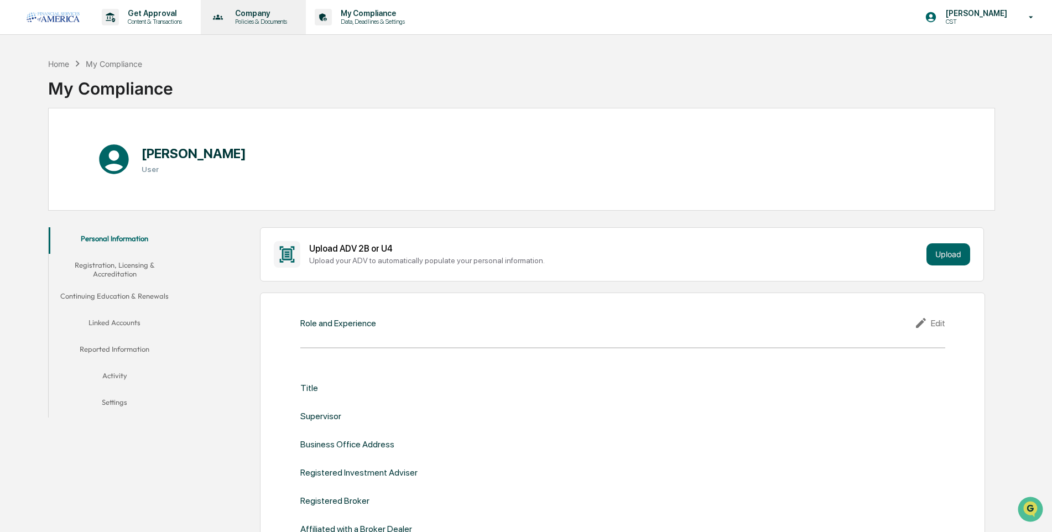
click at [247, 20] on p "Policies & Documents" at bounding box center [259, 22] width 66 height 8
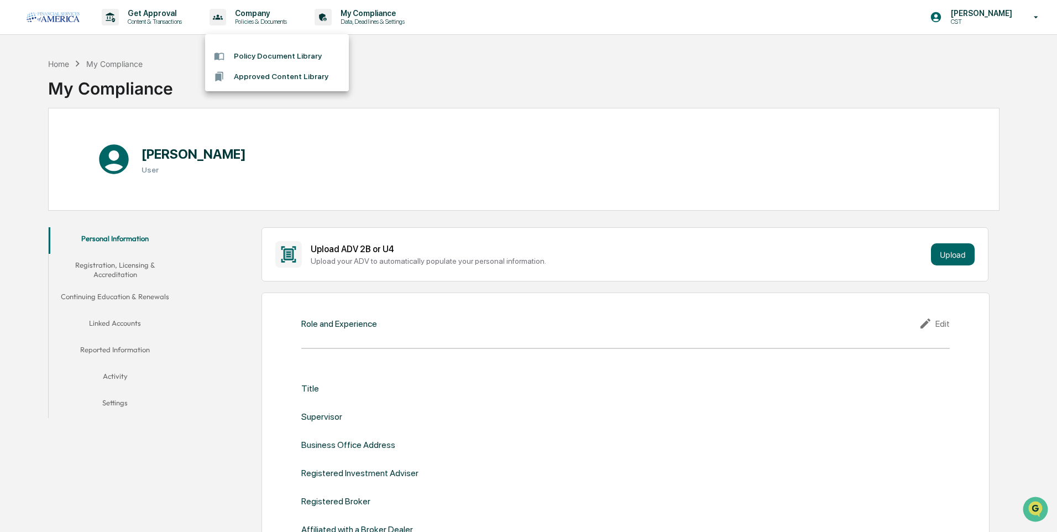
click at [250, 56] on li "Policy Document Library" at bounding box center [277, 56] width 144 height 20
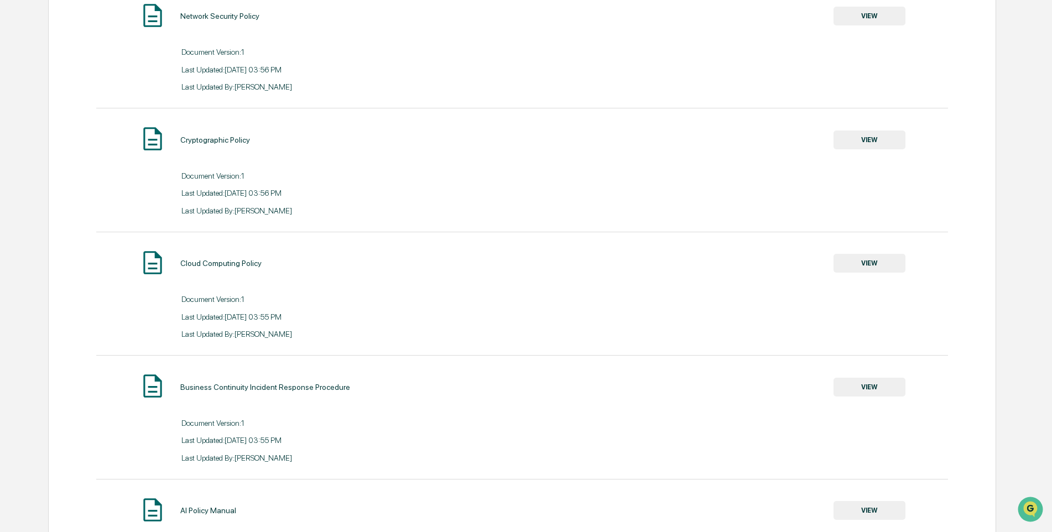
scroll to position [276, 0]
click at [868, 385] on button "VIEW" at bounding box center [869, 386] width 72 height 19
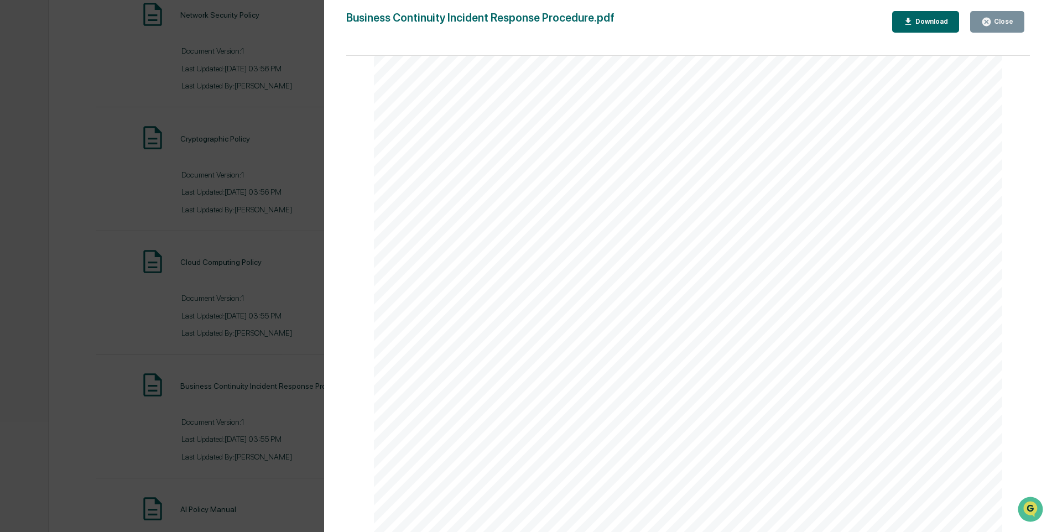
scroll to position [5751, 0]
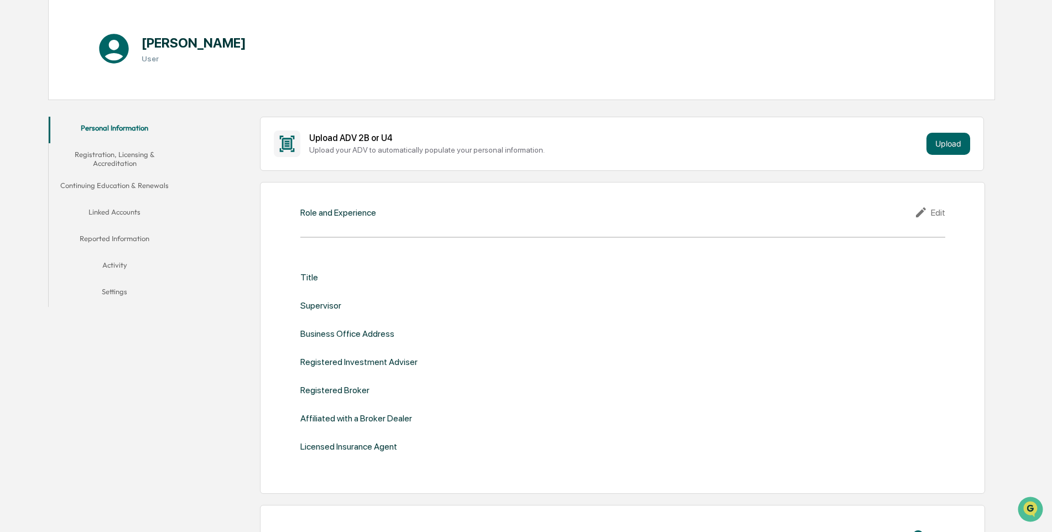
scroll to position [166, 0]
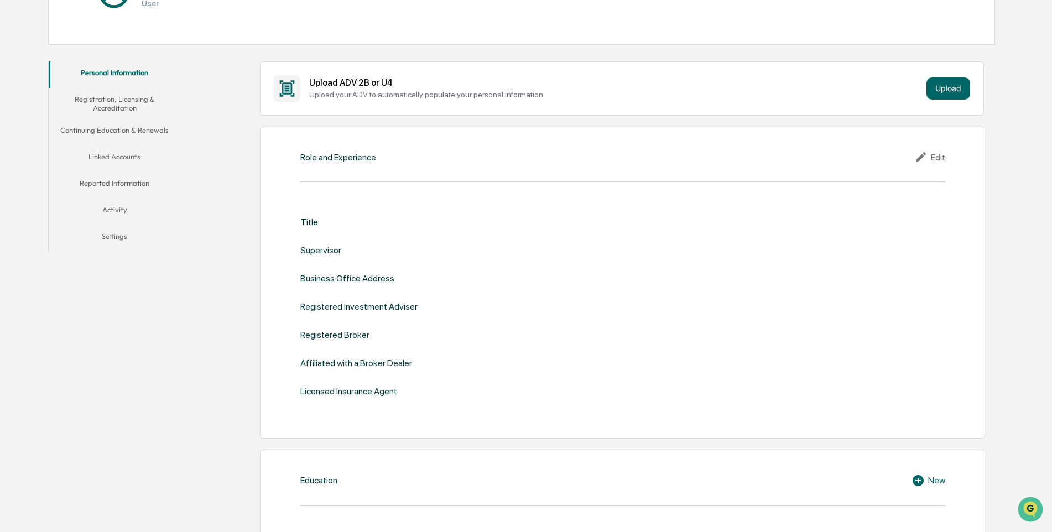
click at [310, 218] on div "Title" at bounding box center [309, 222] width 18 height 11
click at [944, 157] on div "Edit" at bounding box center [929, 156] width 31 height 13
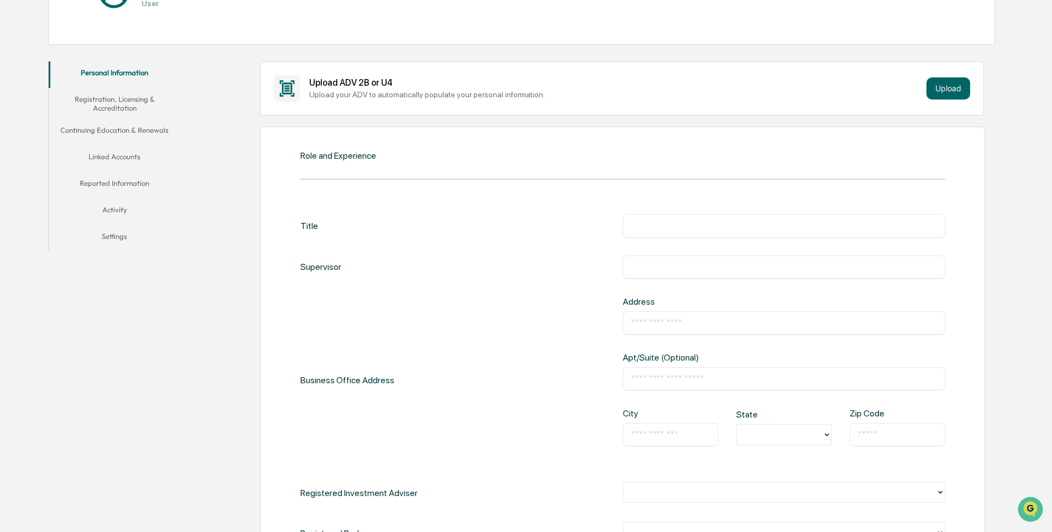
click at [646, 223] on input "text" at bounding box center [784, 225] width 306 height 11
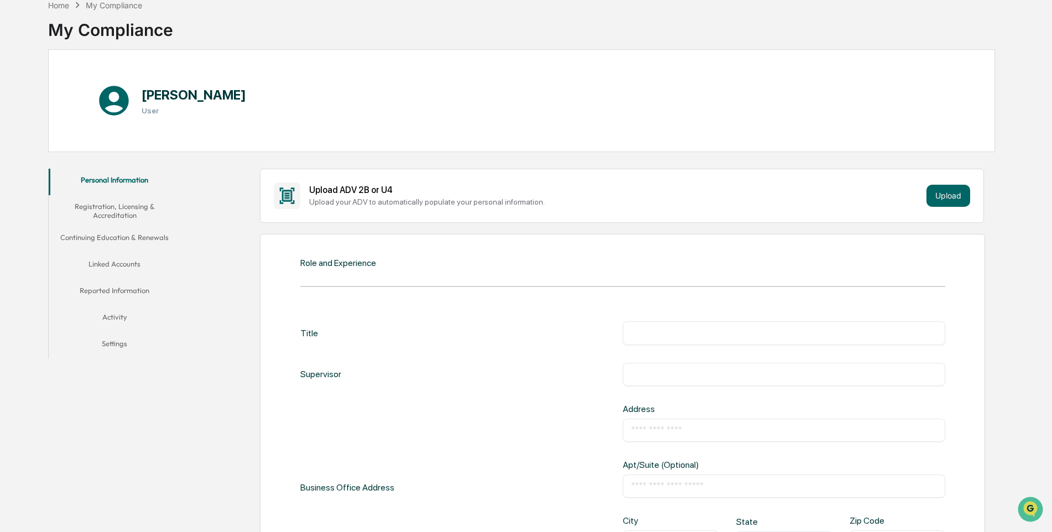
scroll to position [55, 0]
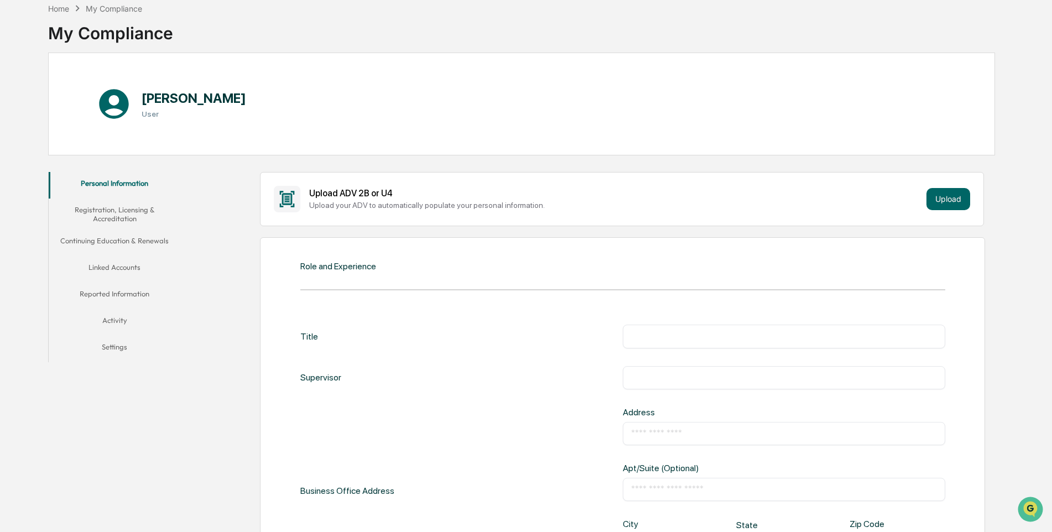
click at [110, 215] on button "Registration, Licensing & Accreditation" at bounding box center [115, 215] width 132 height 32
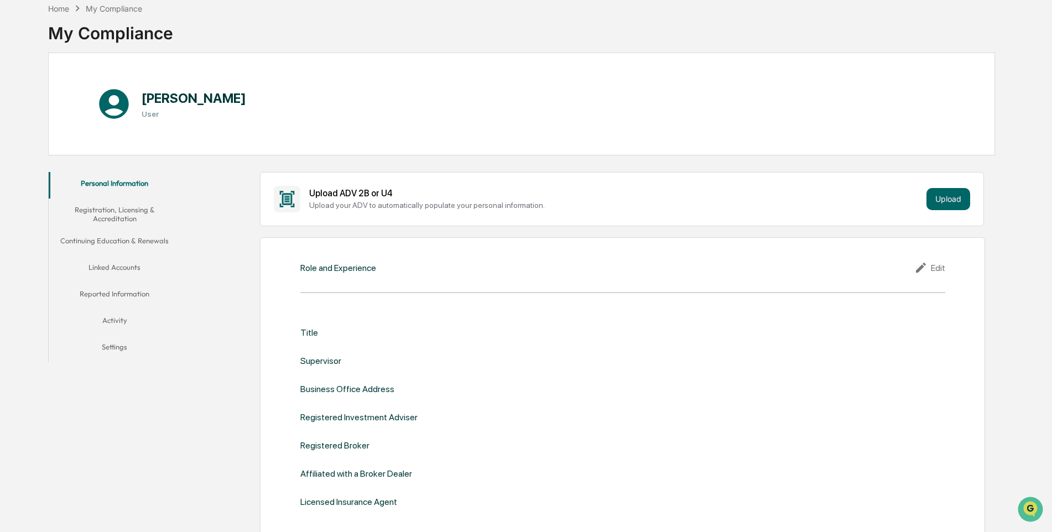
click at [928, 267] on icon at bounding box center [922, 267] width 17 height 13
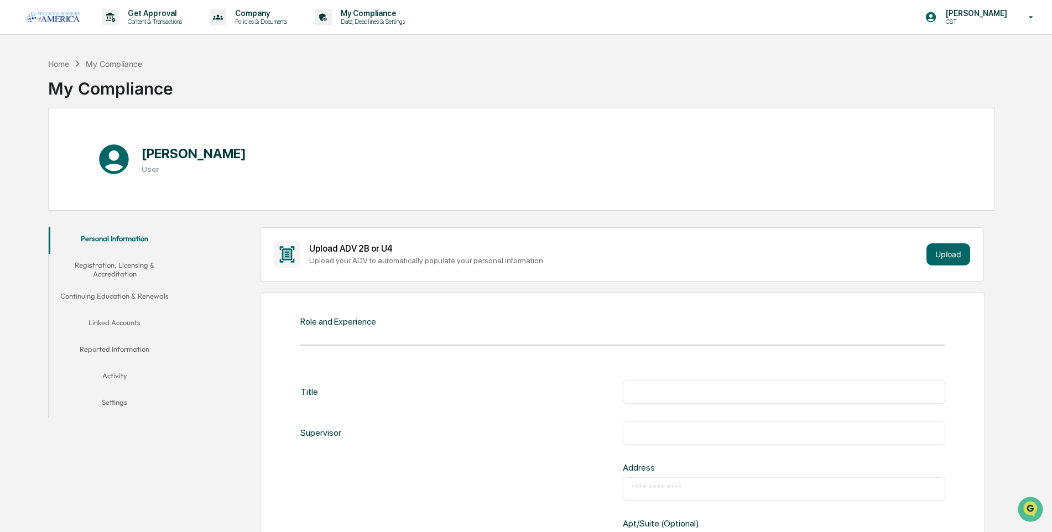
click at [105, 262] on button "Registration, Licensing & Accreditation" at bounding box center [115, 270] width 132 height 32
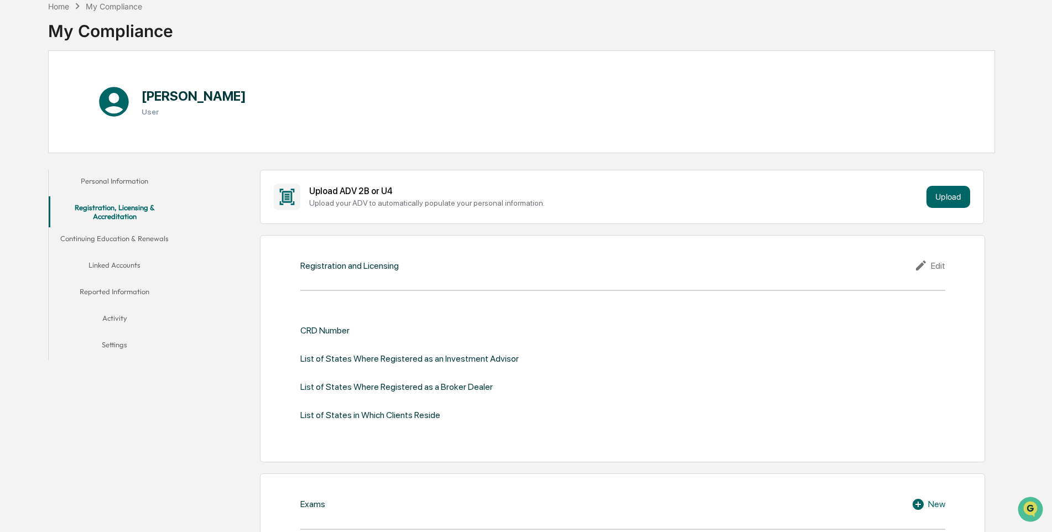
scroll to position [55, 0]
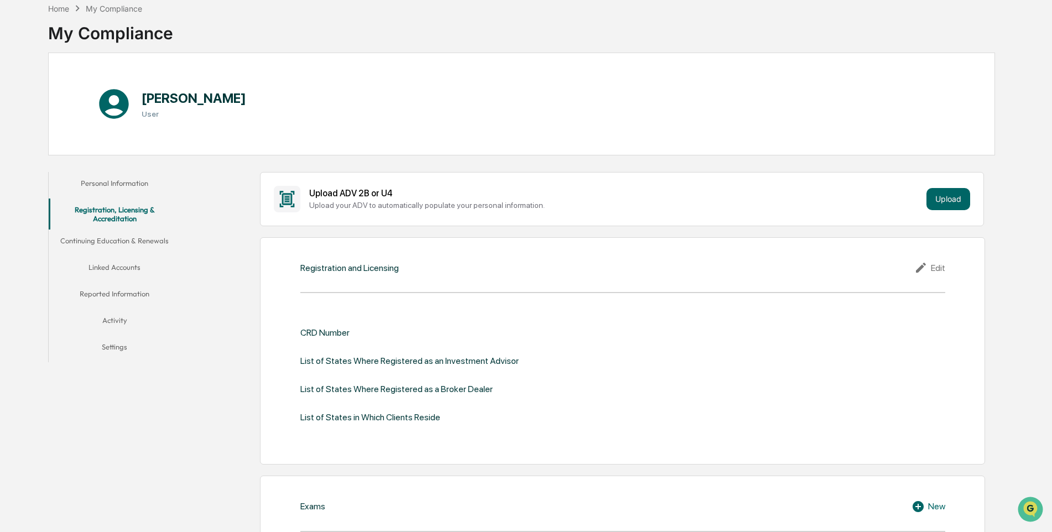
click at [119, 184] on button "Personal Information" at bounding box center [115, 185] width 132 height 27
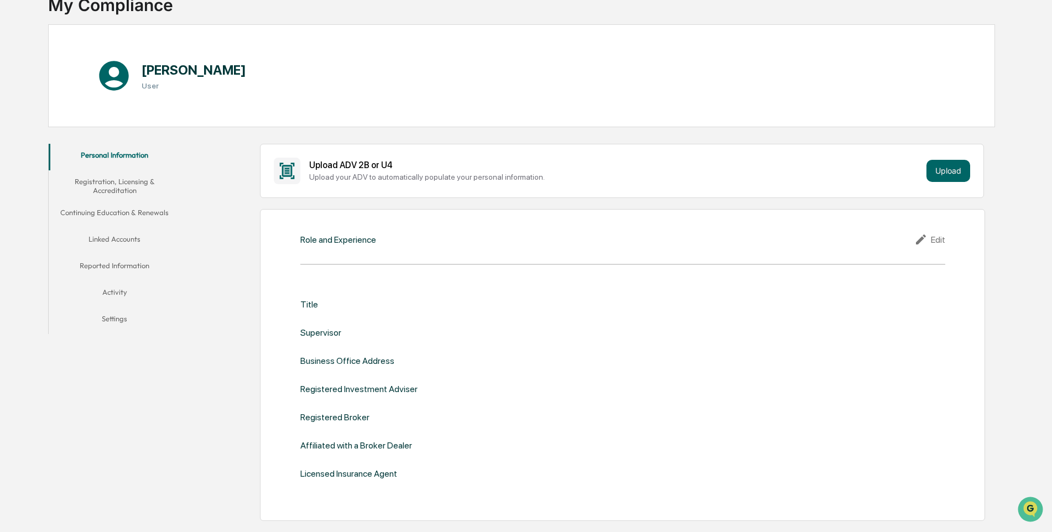
scroll to position [111, 0]
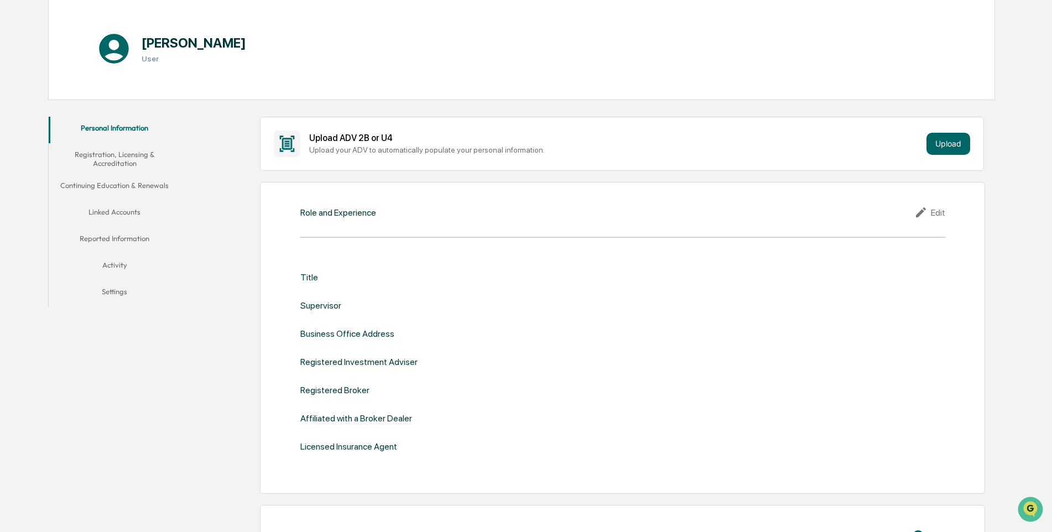
click at [931, 209] on div "Edit" at bounding box center [929, 212] width 31 height 13
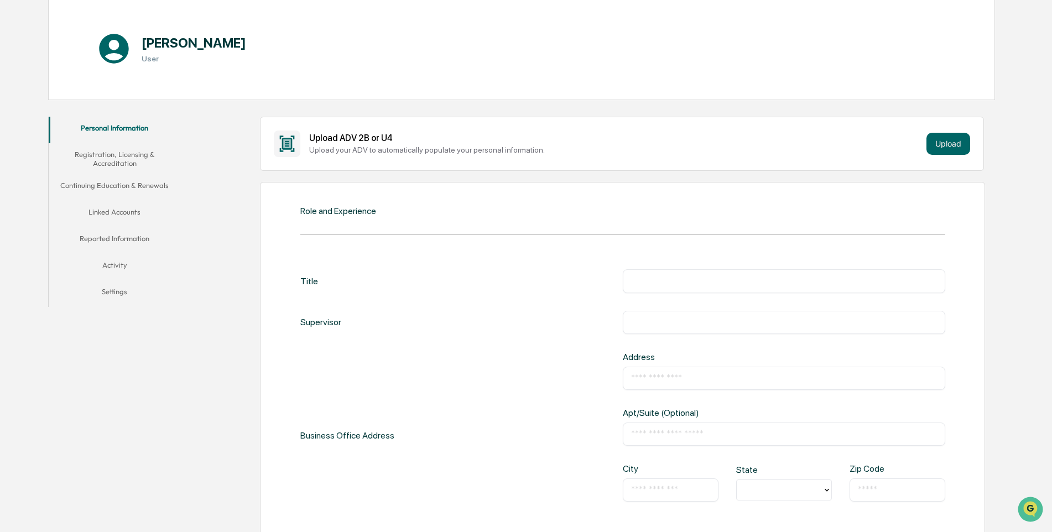
click at [657, 325] on input "text" at bounding box center [784, 322] width 306 height 11
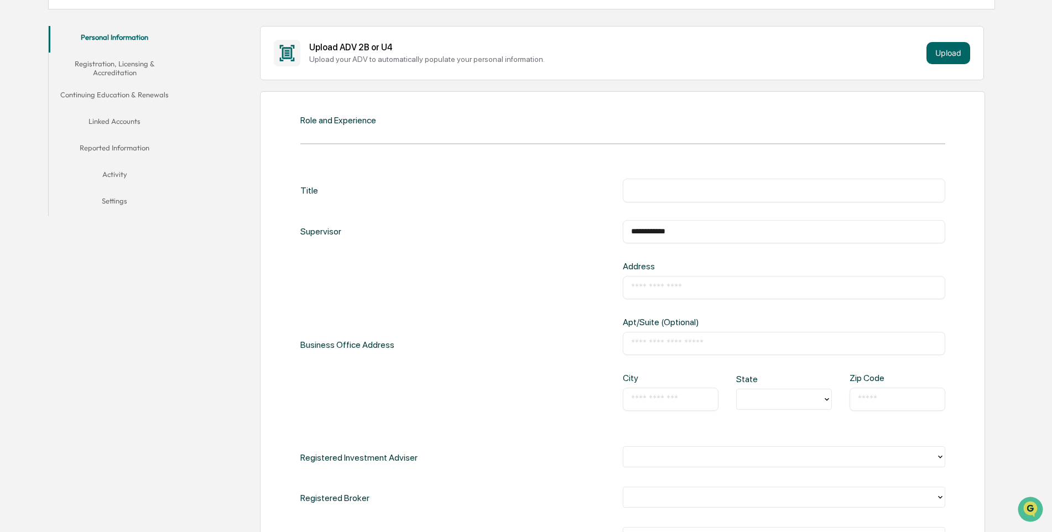
scroll to position [221, 0]
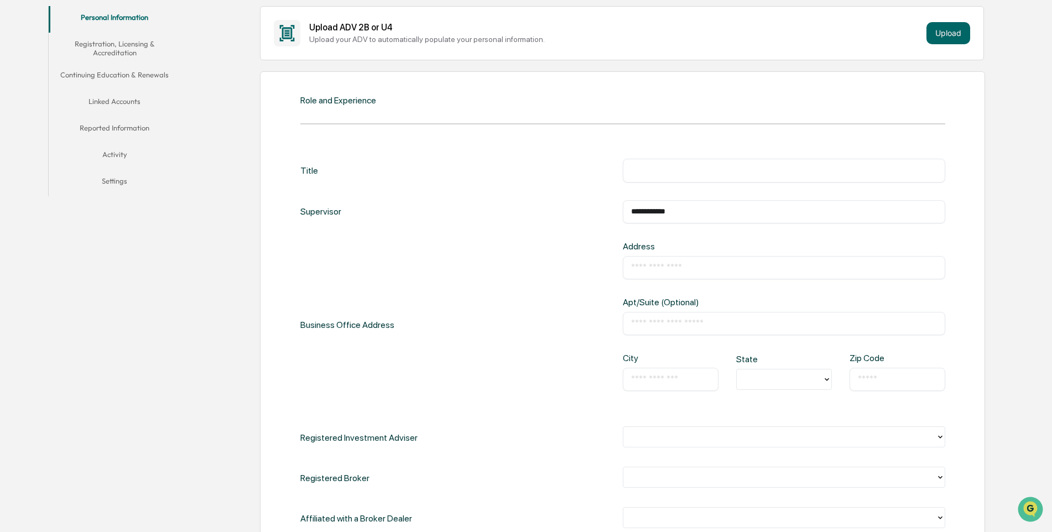
type input "**********"
click at [673, 377] on input "text" at bounding box center [670, 379] width 79 height 11
click at [678, 383] on input "text" at bounding box center [670, 379] width 79 height 11
click at [794, 382] on div at bounding box center [779, 379] width 75 height 13
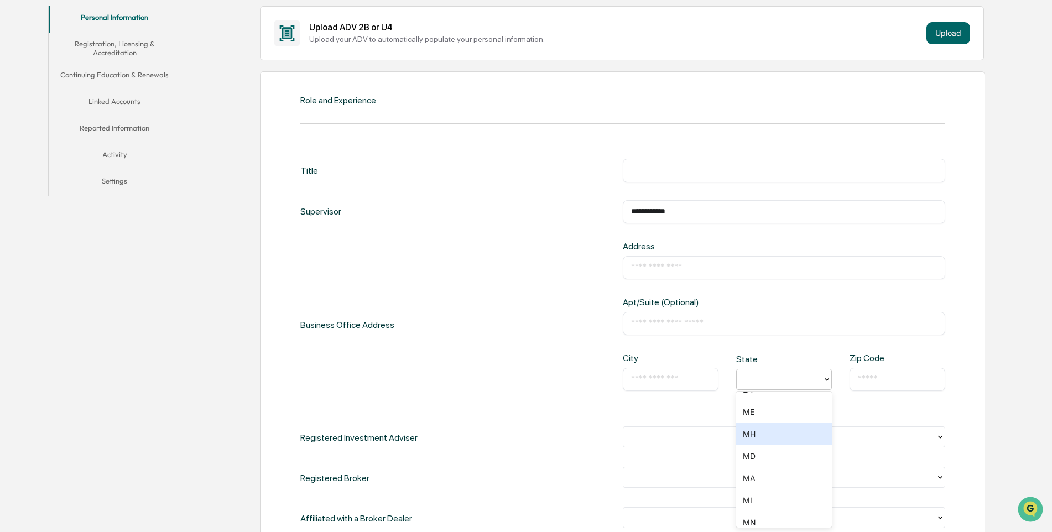
scroll to position [498, 0]
click at [755, 479] on div "MI" at bounding box center [784, 482] width 96 height 22
click at [891, 434] on div at bounding box center [779, 437] width 301 height 13
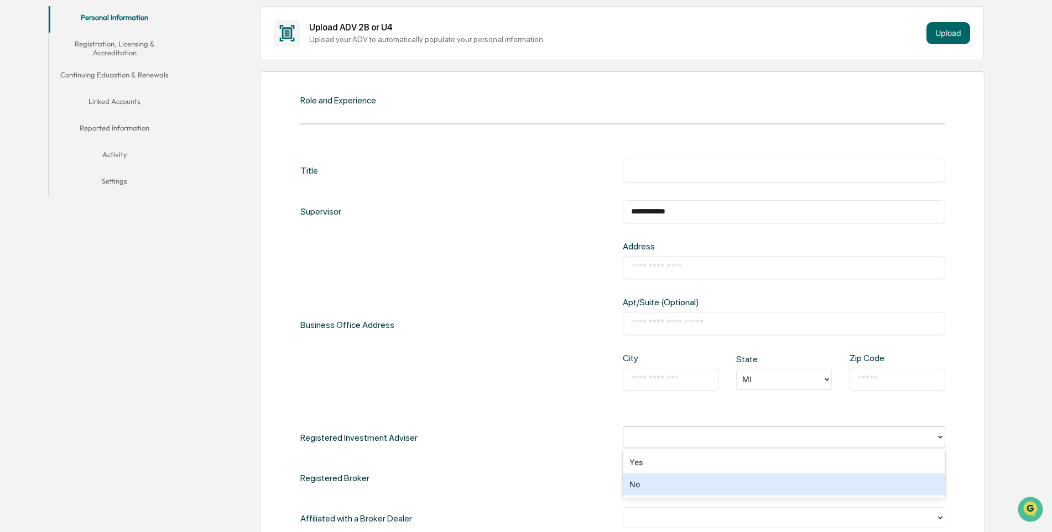
click at [643, 488] on div "No" at bounding box center [784, 484] width 322 height 22
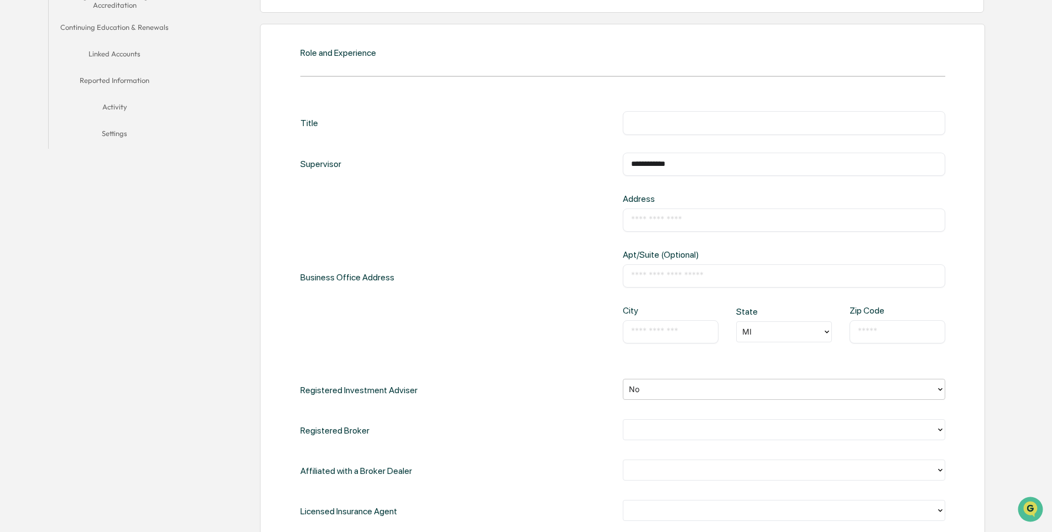
scroll to position [332, 0]
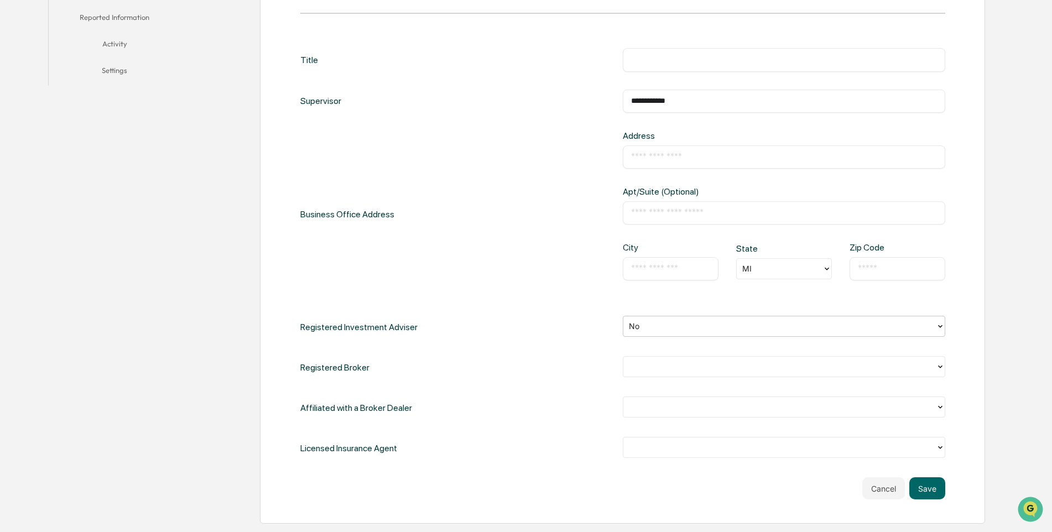
click at [713, 367] on div at bounding box center [779, 367] width 301 height 13
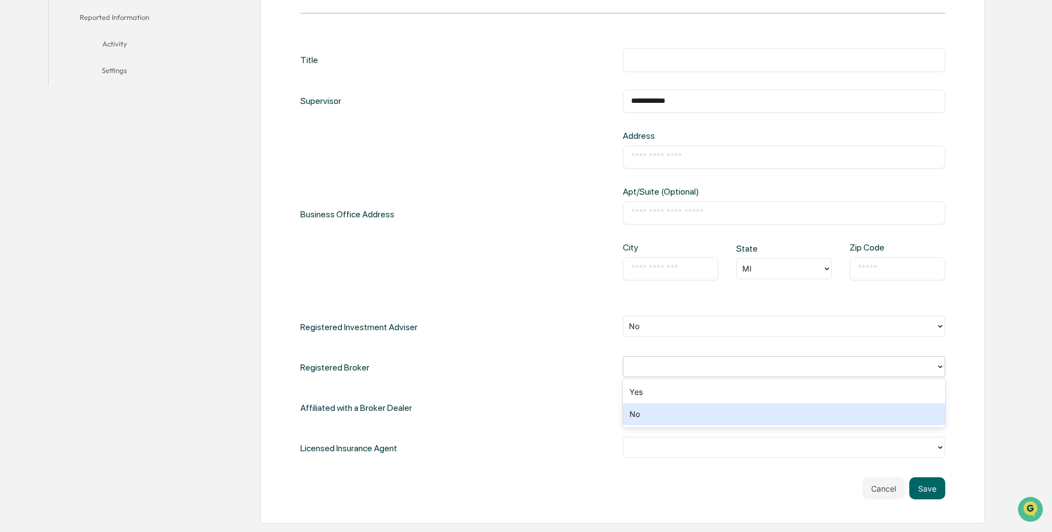
click at [676, 422] on div "No" at bounding box center [784, 414] width 322 height 22
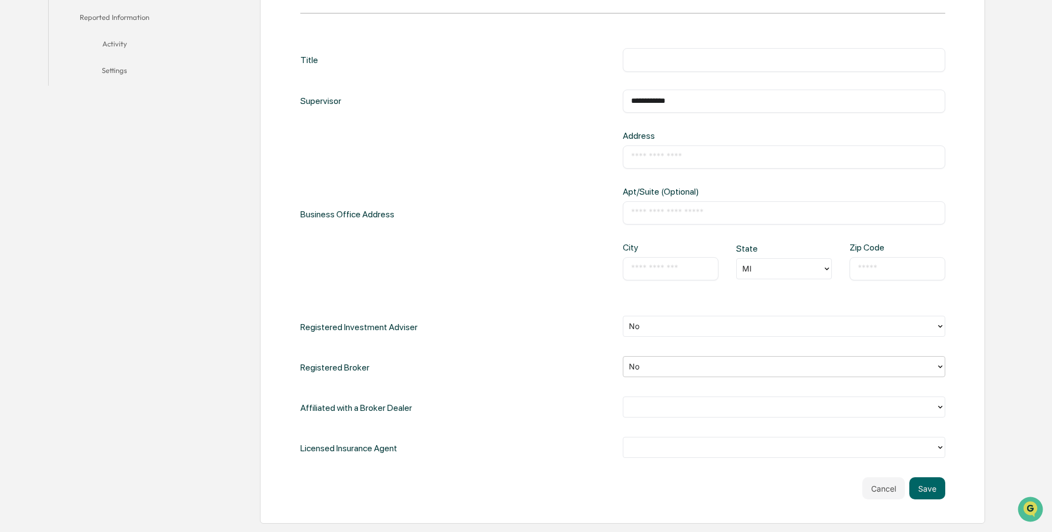
click at [657, 408] on div at bounding box center [779, 407] width 301 height 13
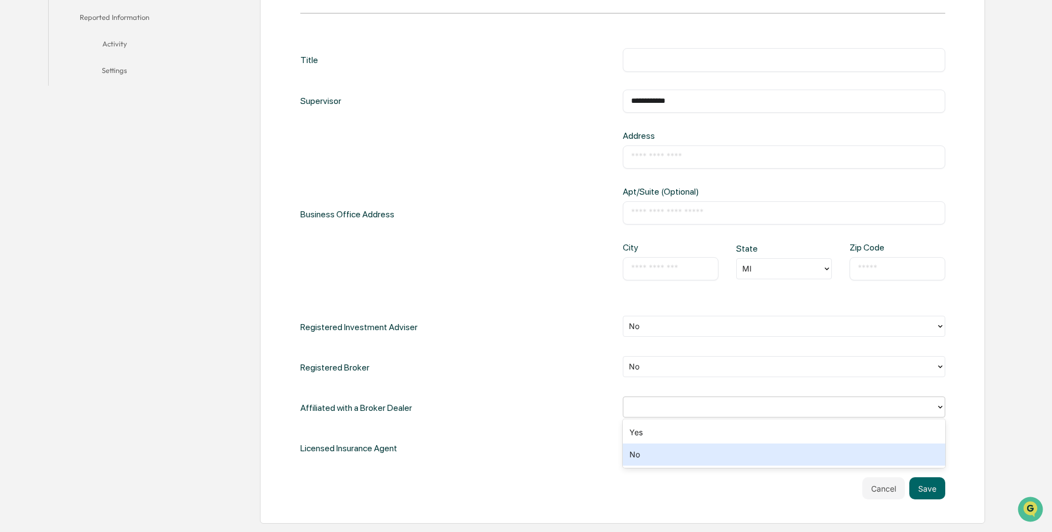
click at [641, 459] on div "No" at bounding box center [784, 454] width 322 height 22
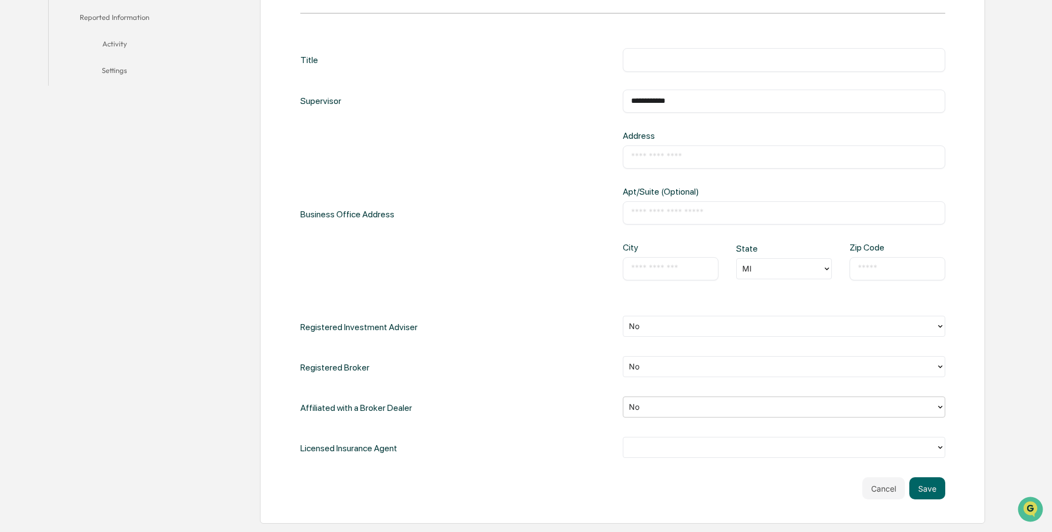
click at [658, 440] on div at bounding box center [779, 447] width 312 height 17
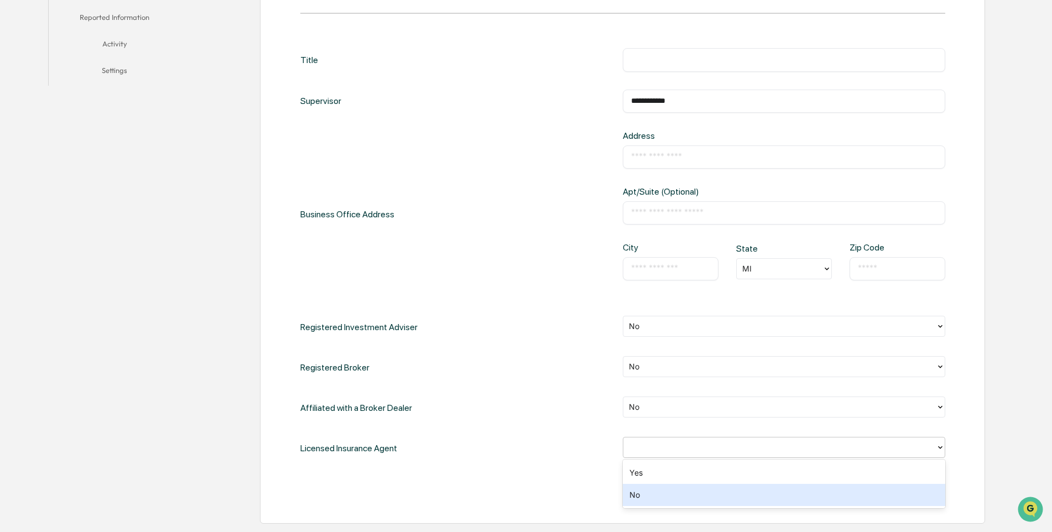
click at [633, 494] on div "No" at bounding box center [784, 495] width 322 height 22
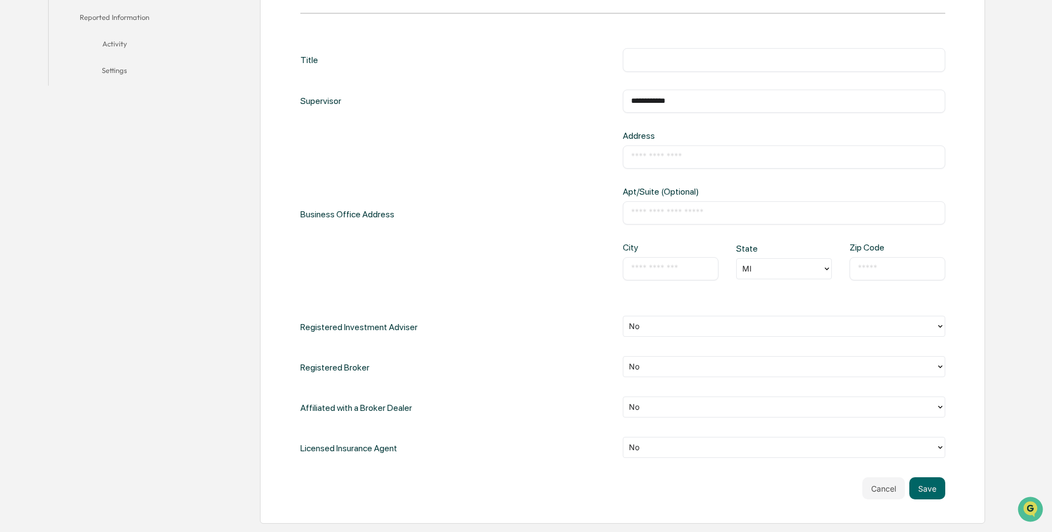
click at [654, 208] on input "text" at bounding box center [784, 212] width 306 height 11
click at [665, 56] on input "text" at bounding box center [784, 59] width 306 height 11
type input "**********"
click at [665, 267] on input "text" at bounding box center [670, 268] width 79 height 11
type input "****"
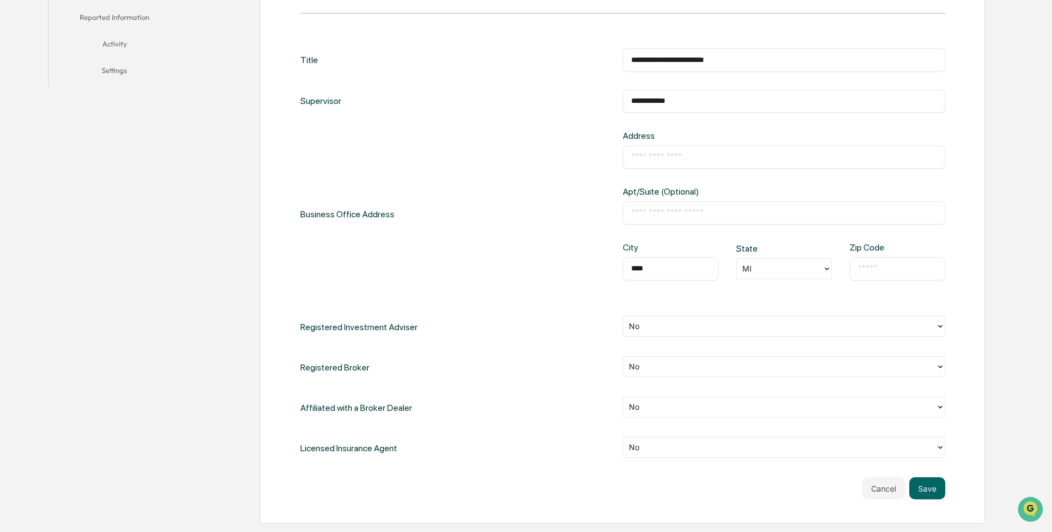
drag, startPoint x: 658, startPoint y: 271, endPoint x: 599, endPoint y: 272, distance: 59.2
click at [599, 272] on div "Business Office Address Address ​ Apt/Suite (Optional) ​ City **** ​ State MI Z…" at bounding box center [622, 214] width 645 height 168
click at [923, 488] on button "Save" at bounding box center [927, 488] width 36 height 22
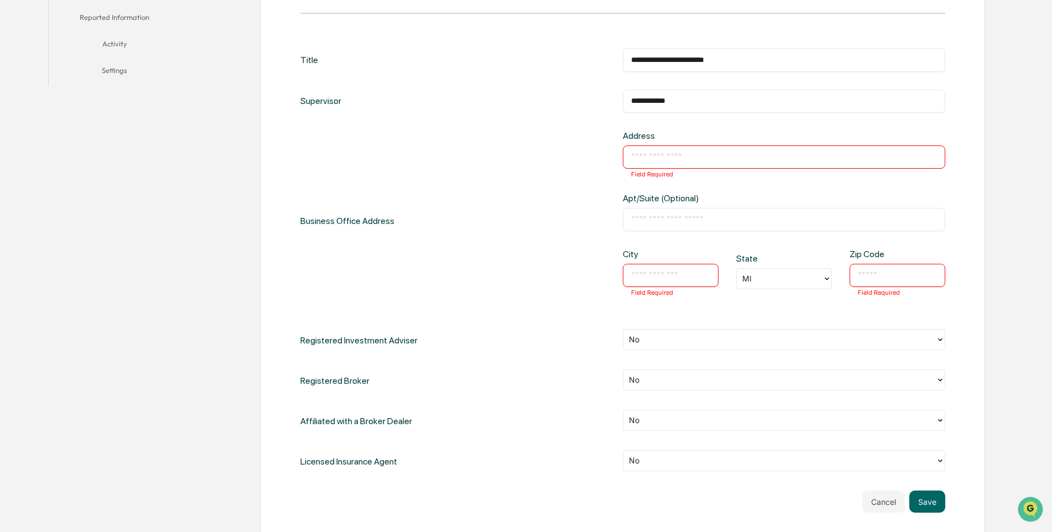
click at [669, 280] on input "text" at bounding box center [670, 275] width 79 height 11
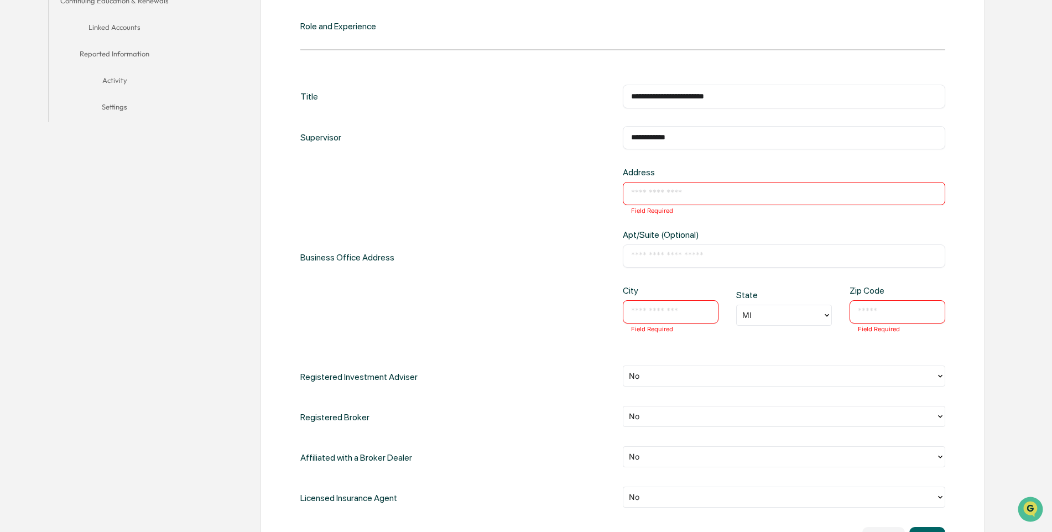
scroll to position [276, 0]
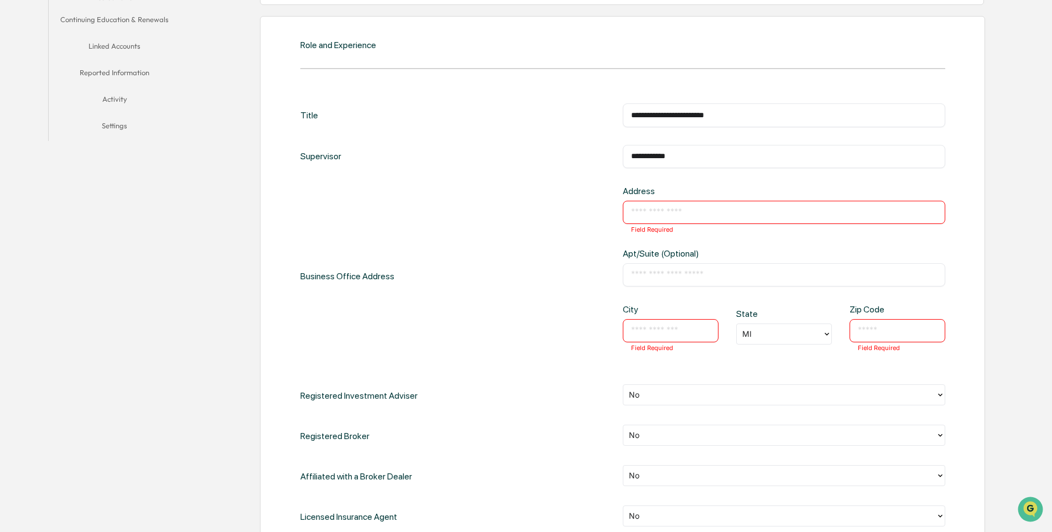
click at [657, 207] on input "text" at bounding box center [784, 212] width 306 height 11
type input "**********"
click at [650, 331] on input "text" at bounding box center [670, 330] width 79 height 11
click at [915, 335] on input "text" at bounding box center [897, 330] width 79 height 11
type input "*****"
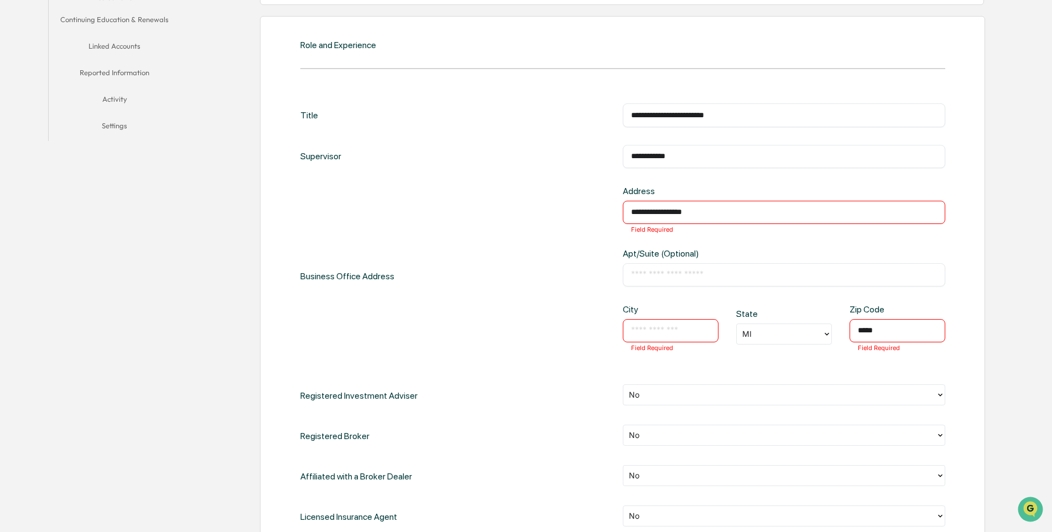
click at [680, 330] on input "text" at bounding box center [670, 330] width 79 height 11
type input "****"
click at [663, 273] on input "text" at bounding box center [784, 274] width 306 height 11
type input "***"
click at [532, 282] on div "**********" at bounding box center [622, 276] width 645 height 181
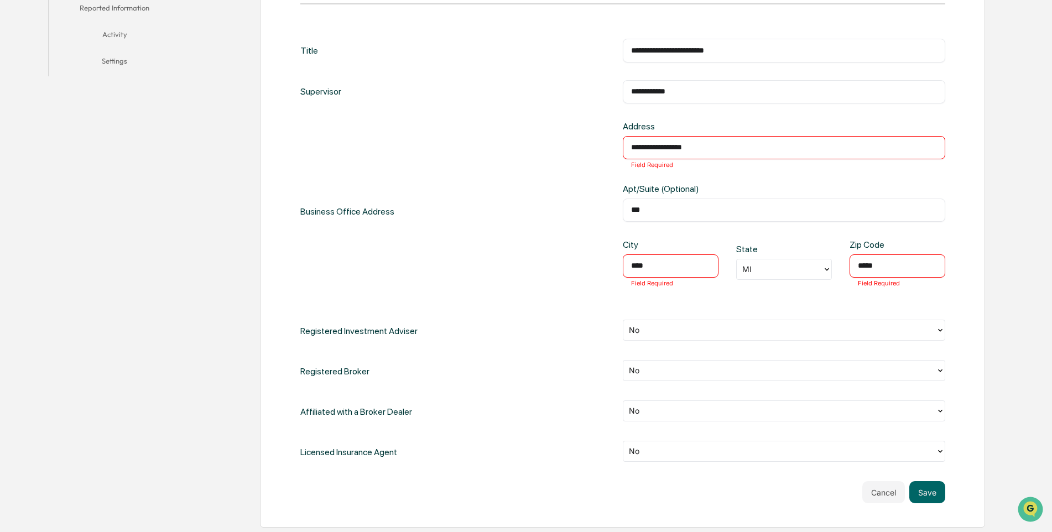
scroll to position [442, 0]
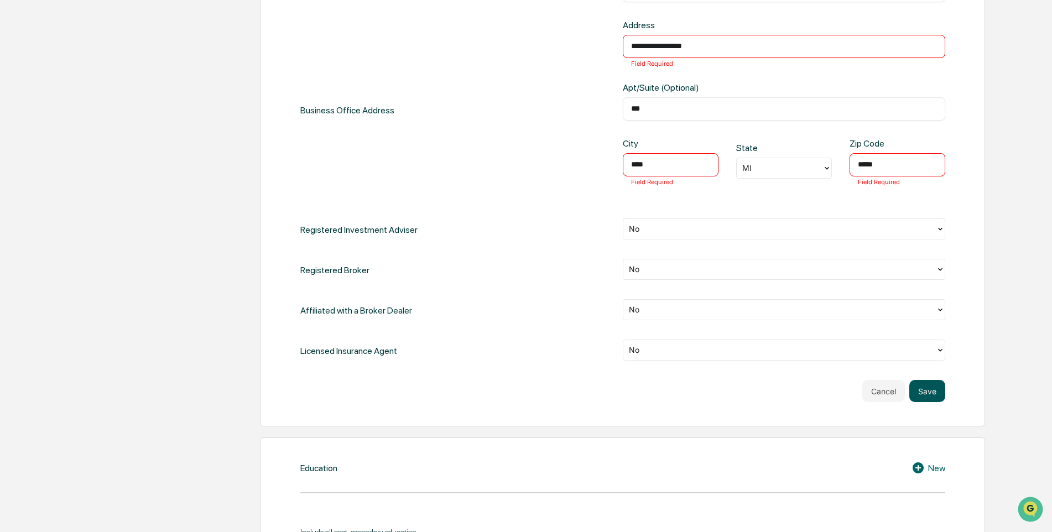
click at [933, 389] on button "Save" at bounding box center [927, 391] width 36 height 22
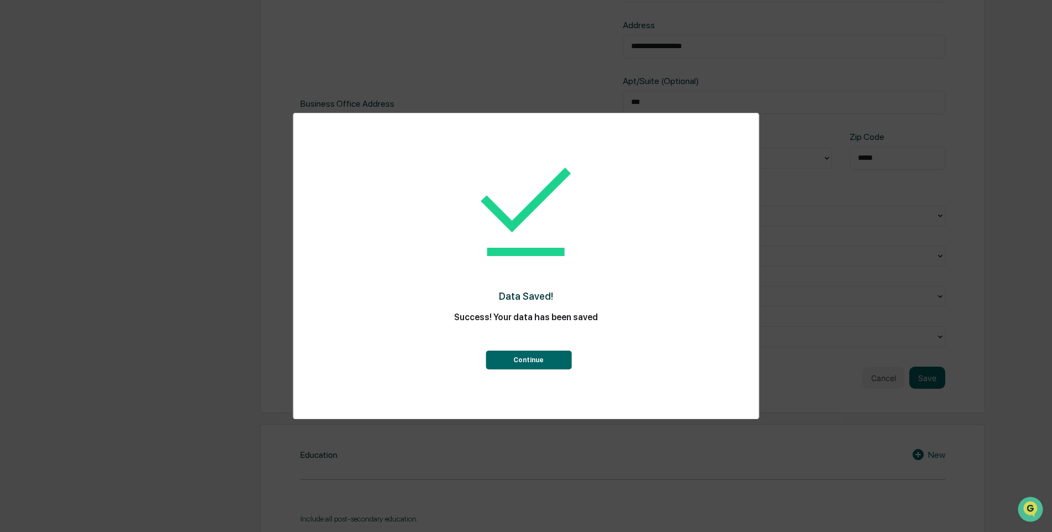
click at [532, 364] on button "Continue" at bounding box center [528, 360] width 86 height 19
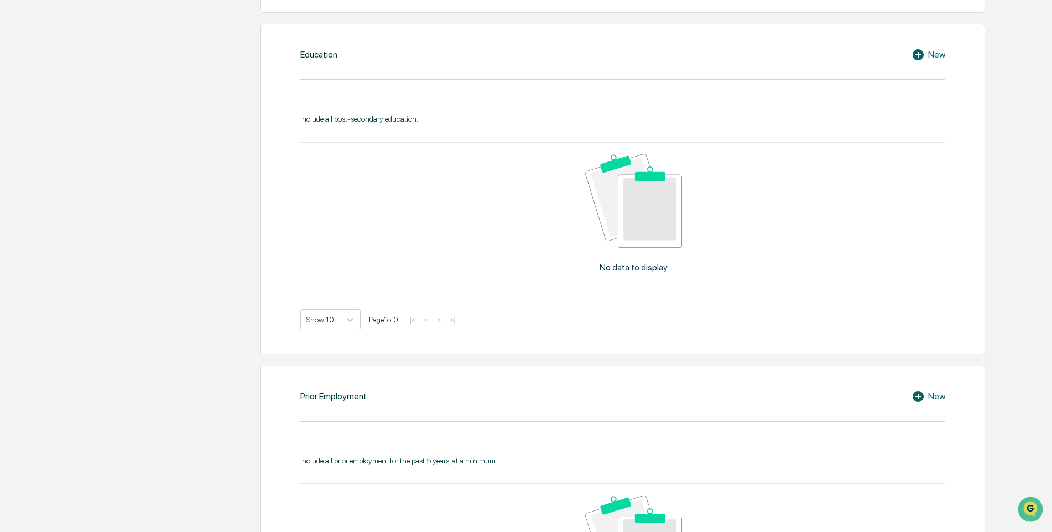
scroll to position [598, 0]
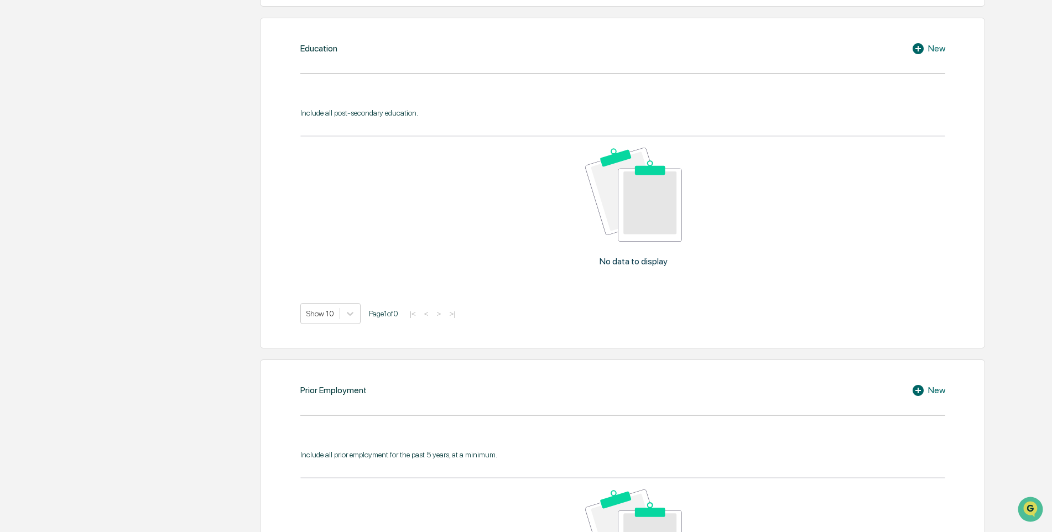
click at [923, 47] on icon at bounding box center [919, 48] width 17 height 13
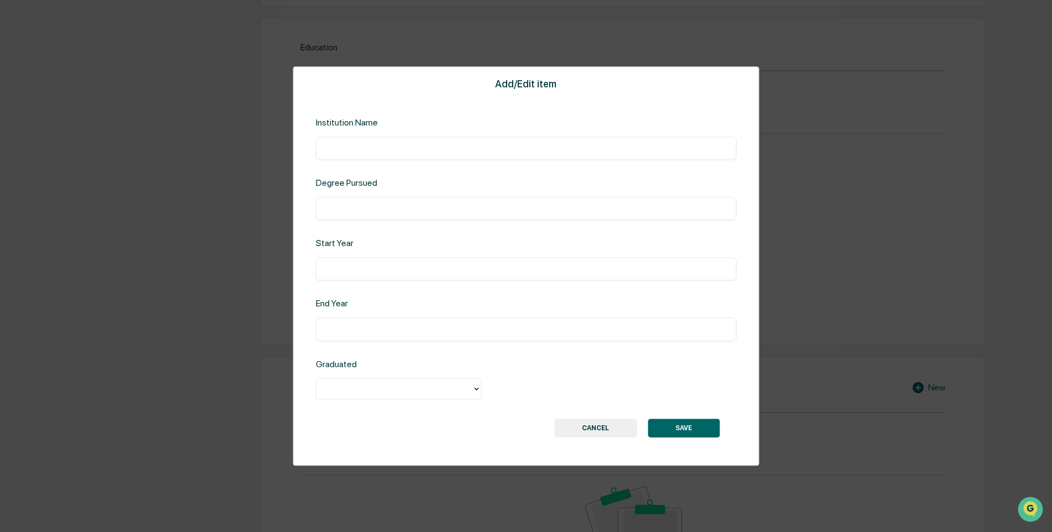
click at [578, 426] on button "CANCEL" at bounding box center [595, 428] width 82 height 19
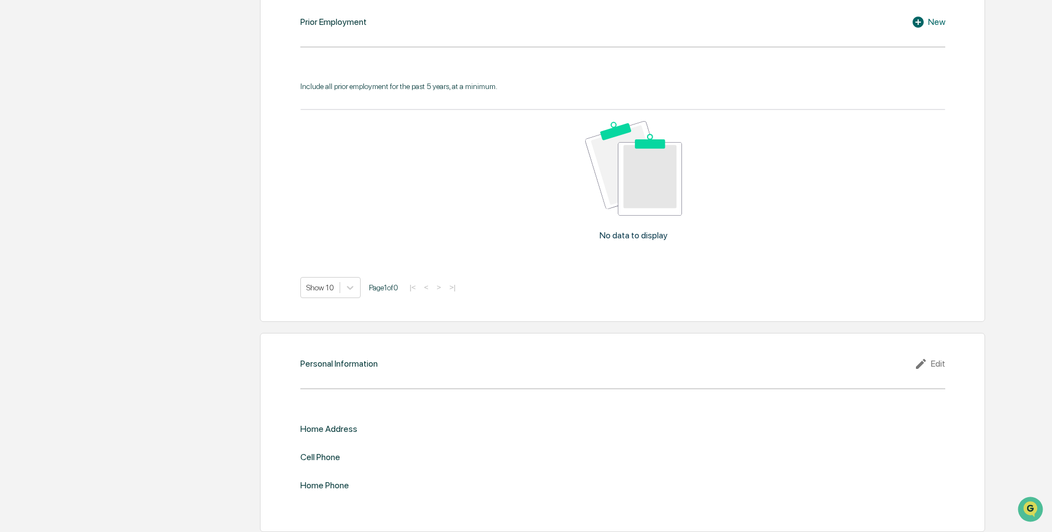
scroll to position [972, 0]
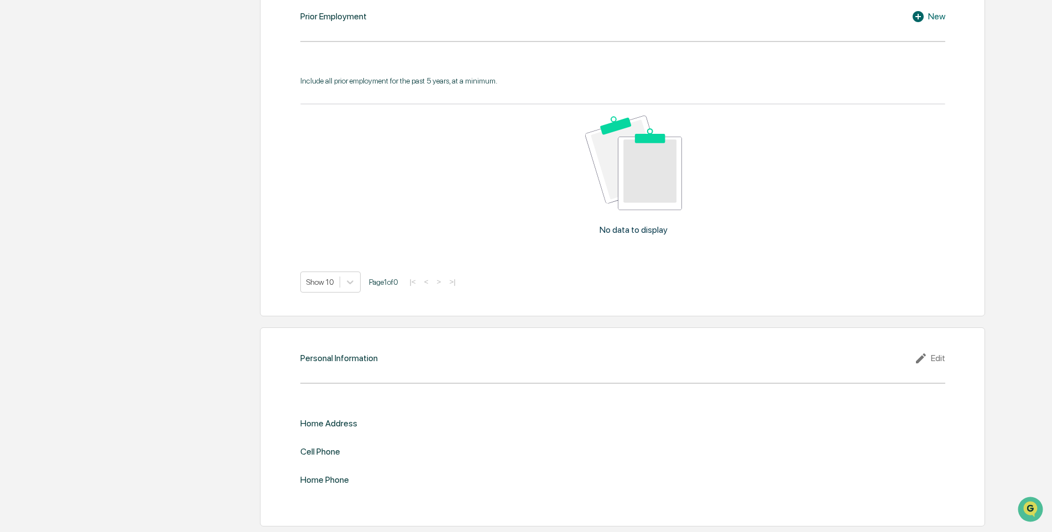
click at [923, 357] on icon at bounding box center [921, 358] width 10 height 10
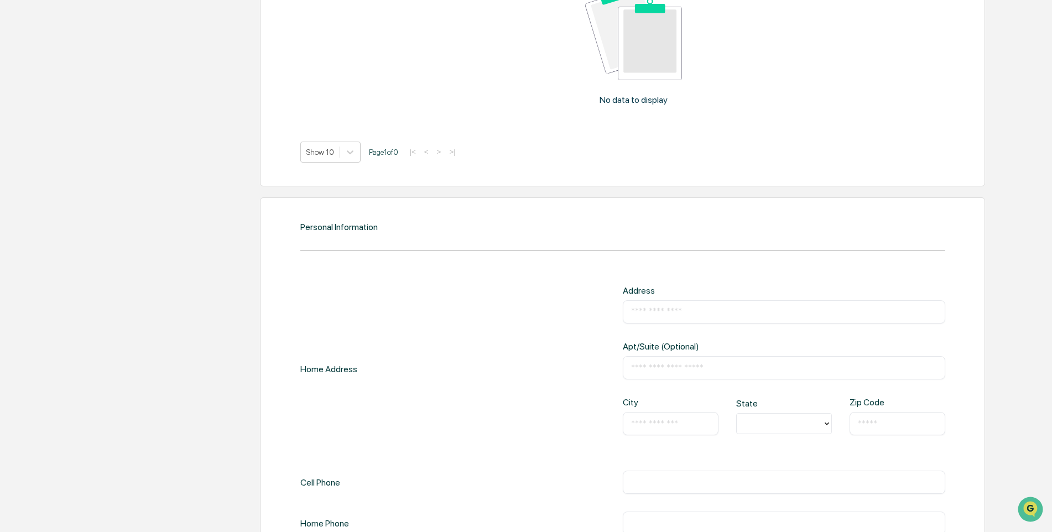
scroll to position [1174, 0]
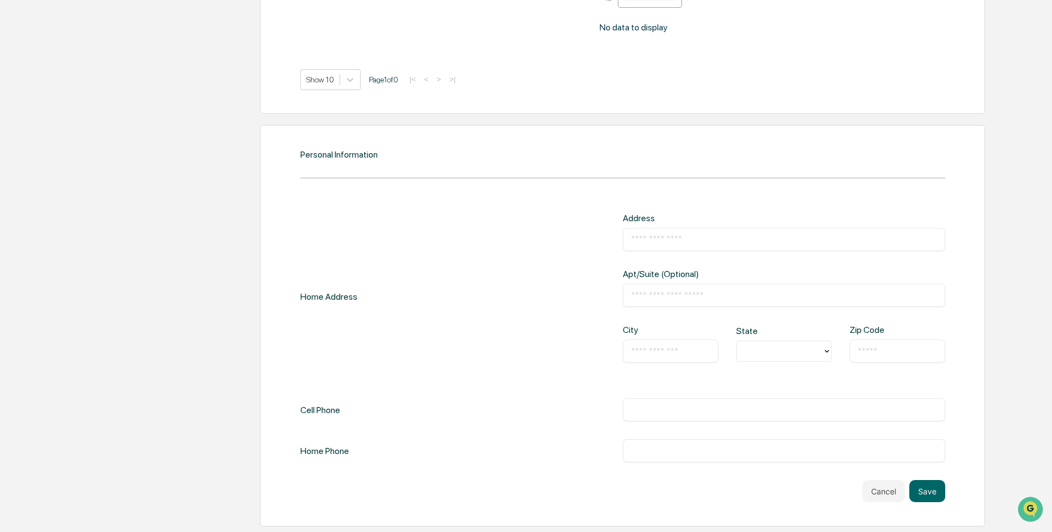
click at [671, 351] on input "text" at bounding box center [670, 351] width 79 height 11
click at [646, 348] on input "text" at bounding box center [670, 351] width 79 height 11
click at [645, 351] on input "text" at bounding box center [670, 351] width 79 height 11
click at [557, 354] on div "Home Address Address ​ Apt/Suite (Optional) ​ City ​ State Zip Code ​" at bounding box center [622, 297] width 645 height 168
click at [657, 403] on div "​" at bounding box center [784, 409] width 322 height 23
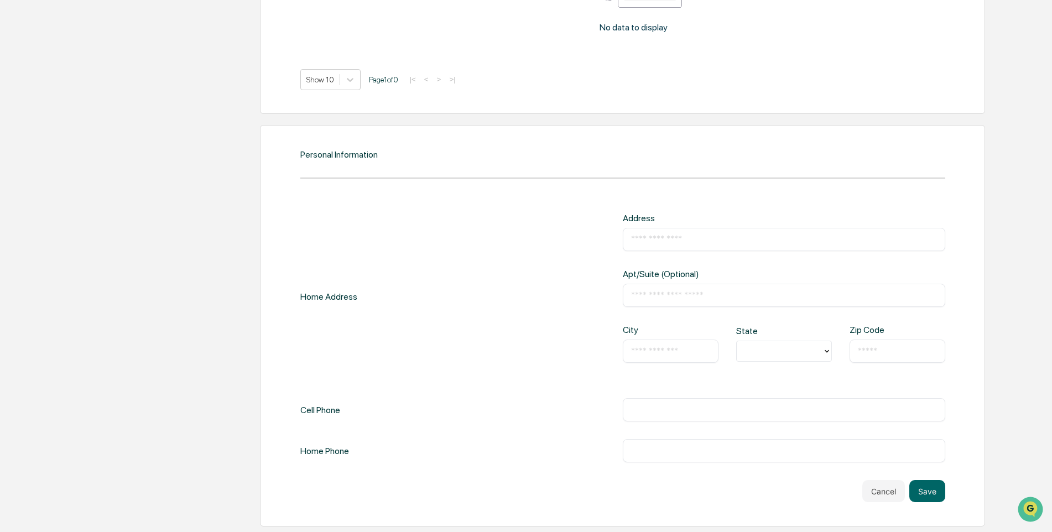
click at [657, 403] on div "​" at bounding box center [784, 409] width 322 height 23
click at [657, 412] on input "text" at bounding box center [784, 409] width 306 height 11
type input "**********"
click at [663, 354] on input "text" at bounding box center [670, 351] width 79 height 11
click at [645, 353] on input "text" at bounding box center [670, 351] width 79 height 11
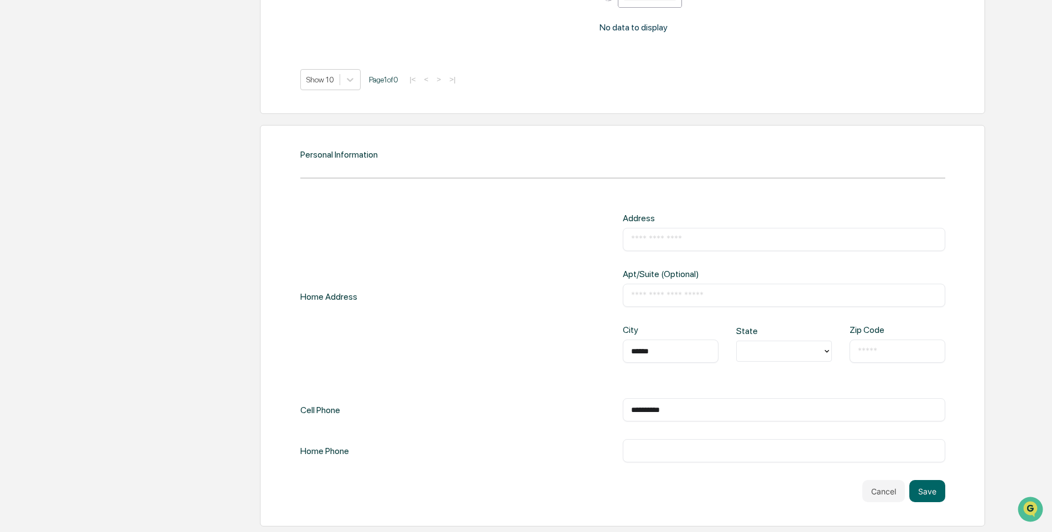
type input "******"
click at [740, 338] on div "State" at bounding box center [784, 344] width 96 height 36
click at [753, 351] on div at bounding box center [779, 351] width 75 height 13
click at [750, 510] on div "MI" at bounding box center [784, 509] width 96 height 22
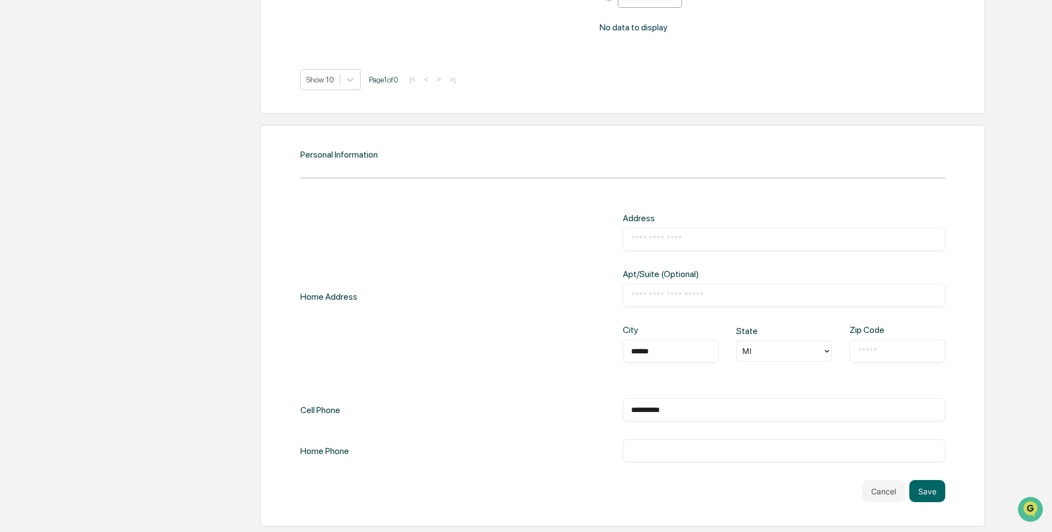
click at [871, 353] on input "text" at bounding box center [897, 351] width 79 height 11
type input "*****"
click at [691, 235] on input "text" at bounding box center [784, 239] width 306 height 11
type input "**********"
click at [493, 415] on div "**********" at bounding box center [622, 409] width 645 height 23
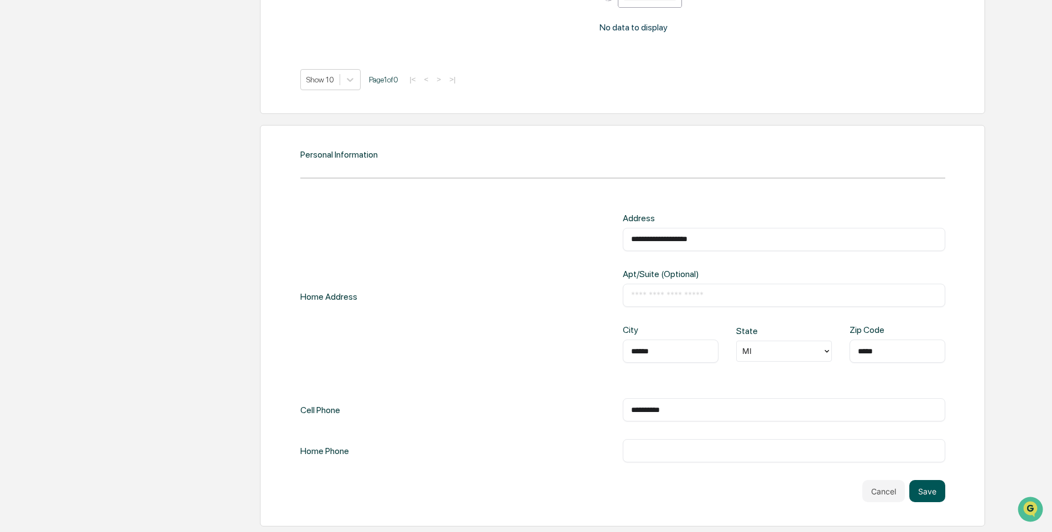
click at [926, 488] on button "Save" at bounding box center [927, 491] width 36 height 22
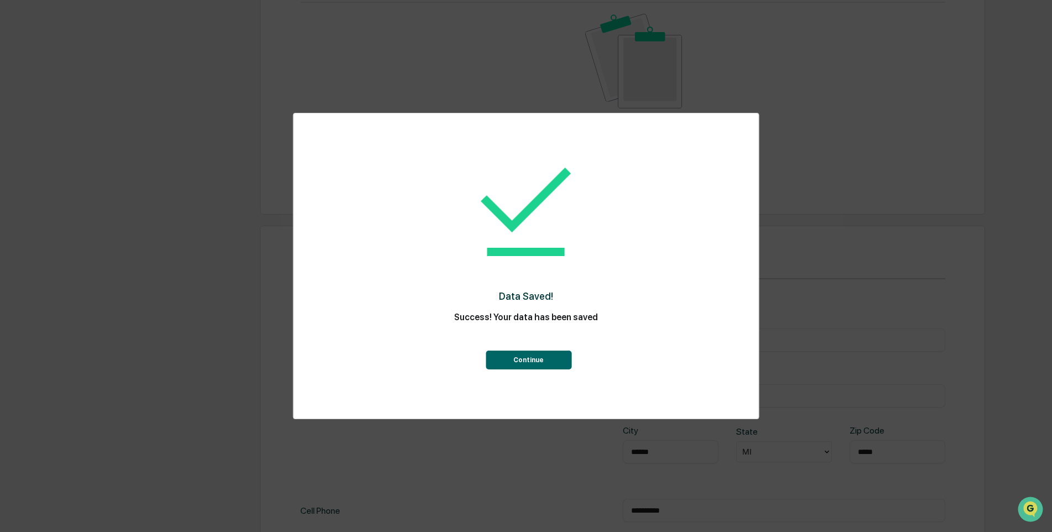
scroll to position [1174, 0]
click at [560, 357] on button "Continue" at bounding box center [528, 360] width 86 height 19
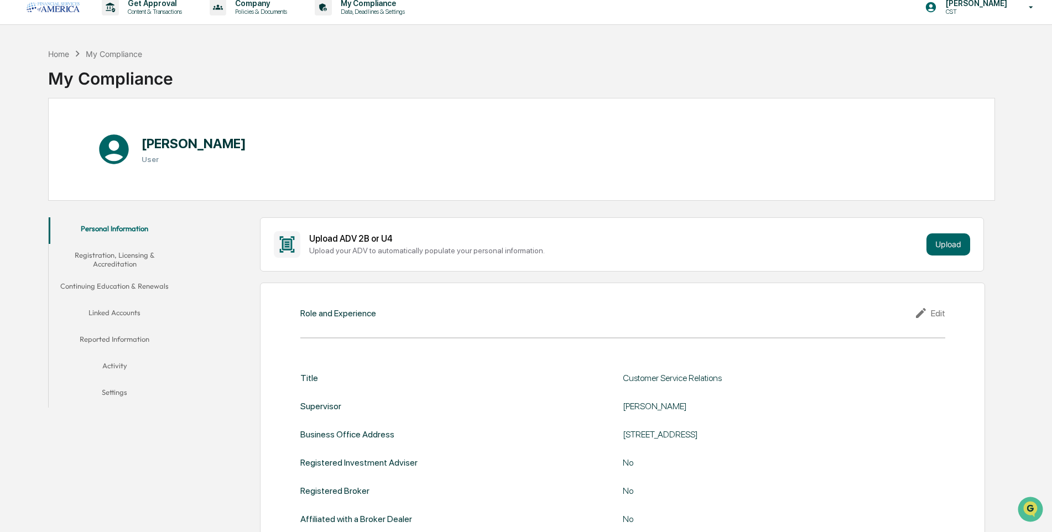
scroll to position [0, 0]
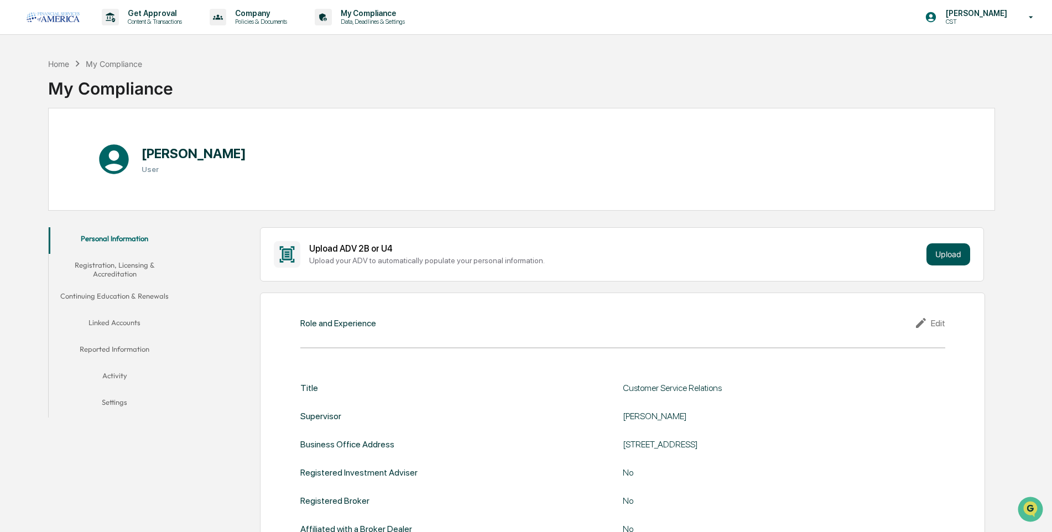
click at [951, 256] on button "Upload" at bounding box center [948, 254] width 44 height 22
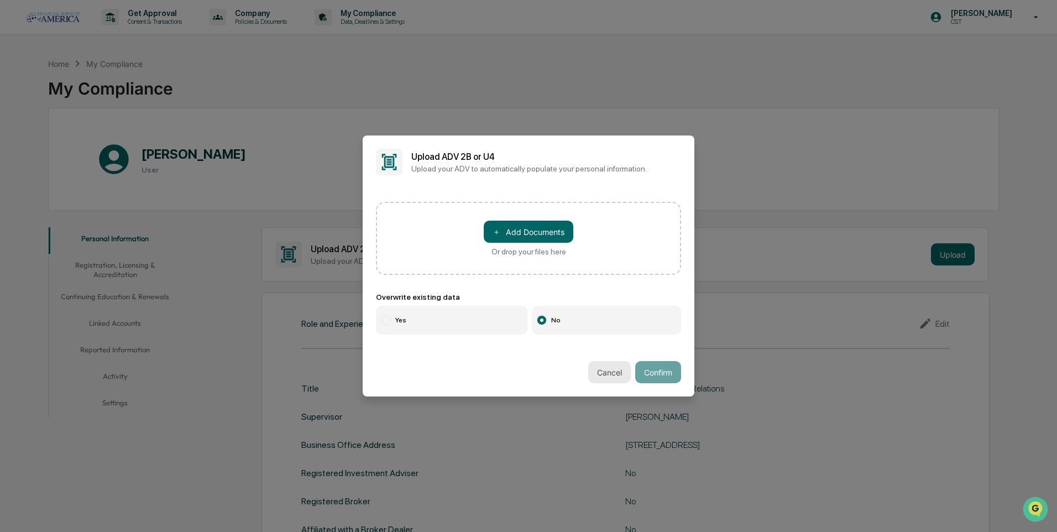
click at [611, 370] on button "Cancel" at bounding box center [609, 372] width 43 height 22
